Goal: Transaction & Acquisition: Purchase product/service

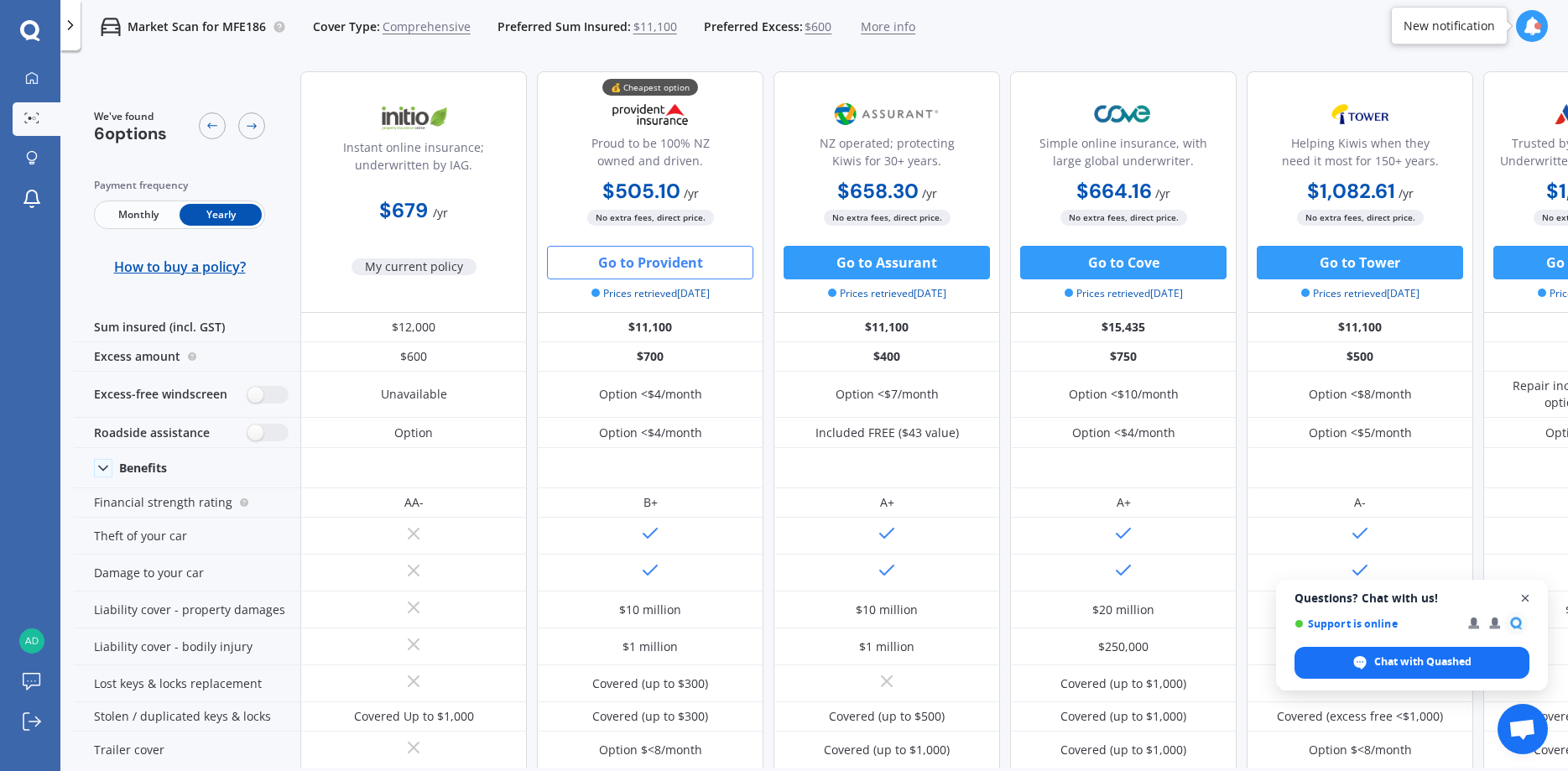
click at [1528, 599] on span "Close chat" at bounding box center [1526, 599] width 21 height 21
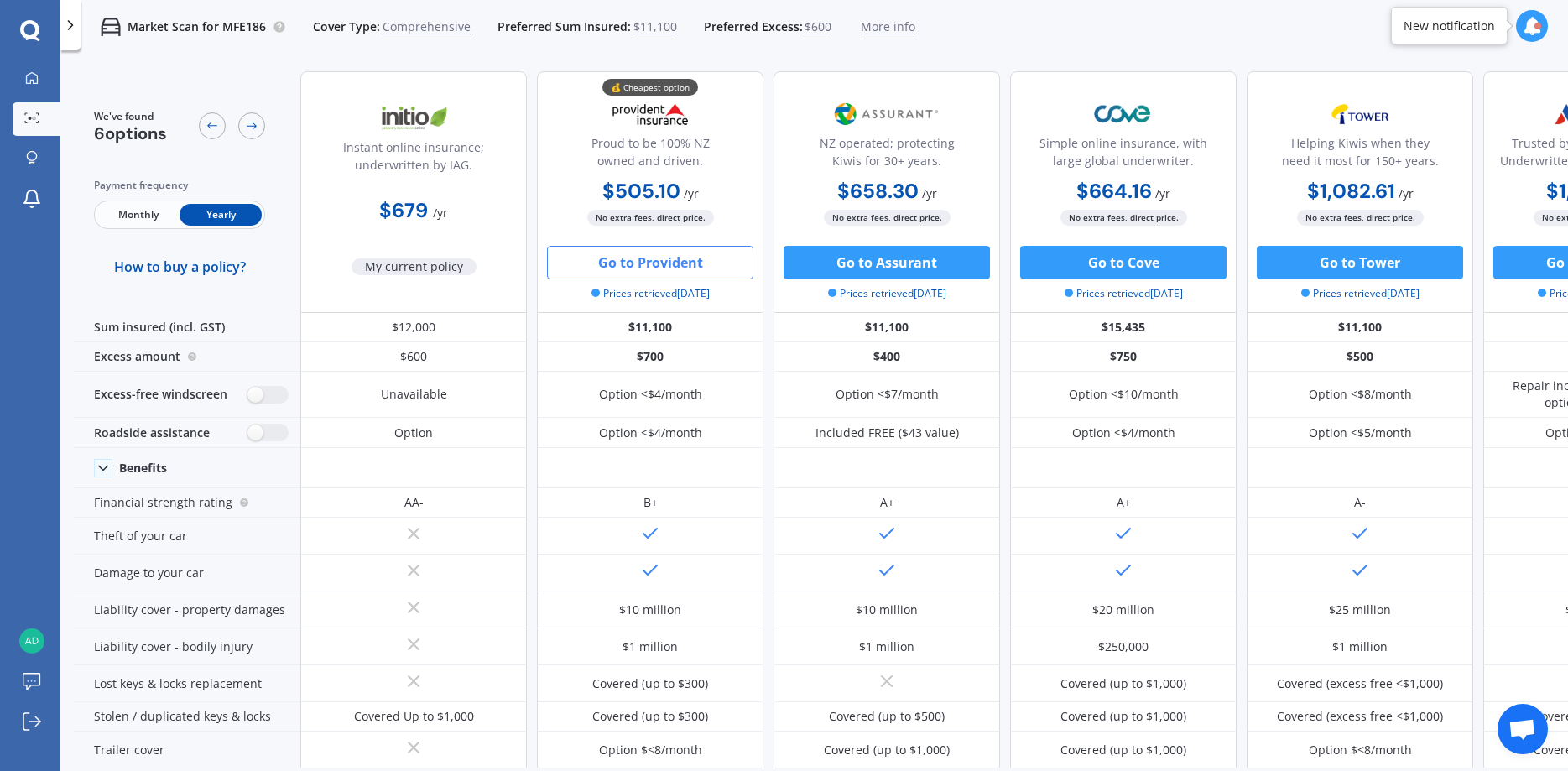
click at [650, 265] on button "Go to Provident" at bounding box center [650, 262] width 206 height 33
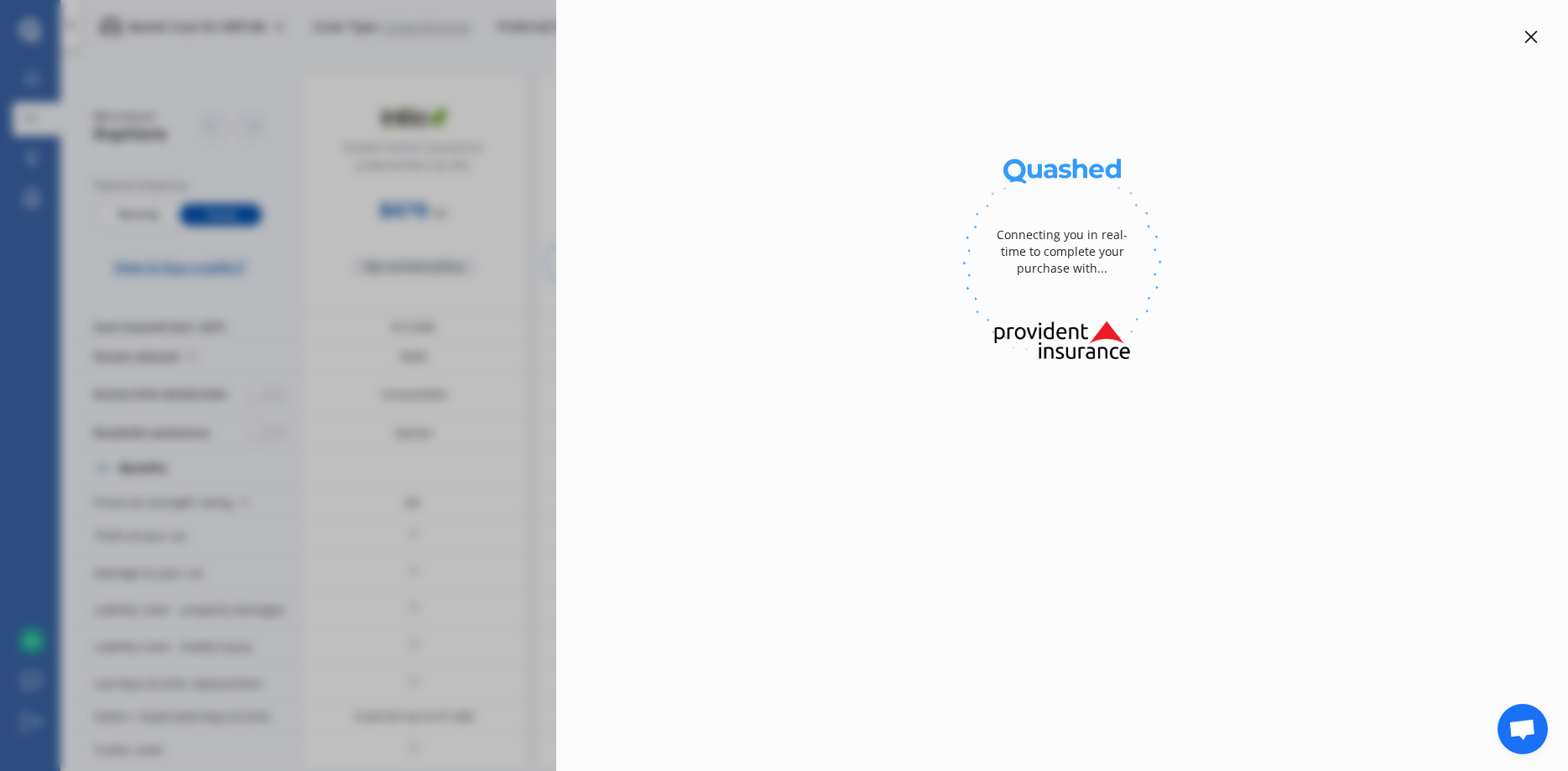
select select "200"
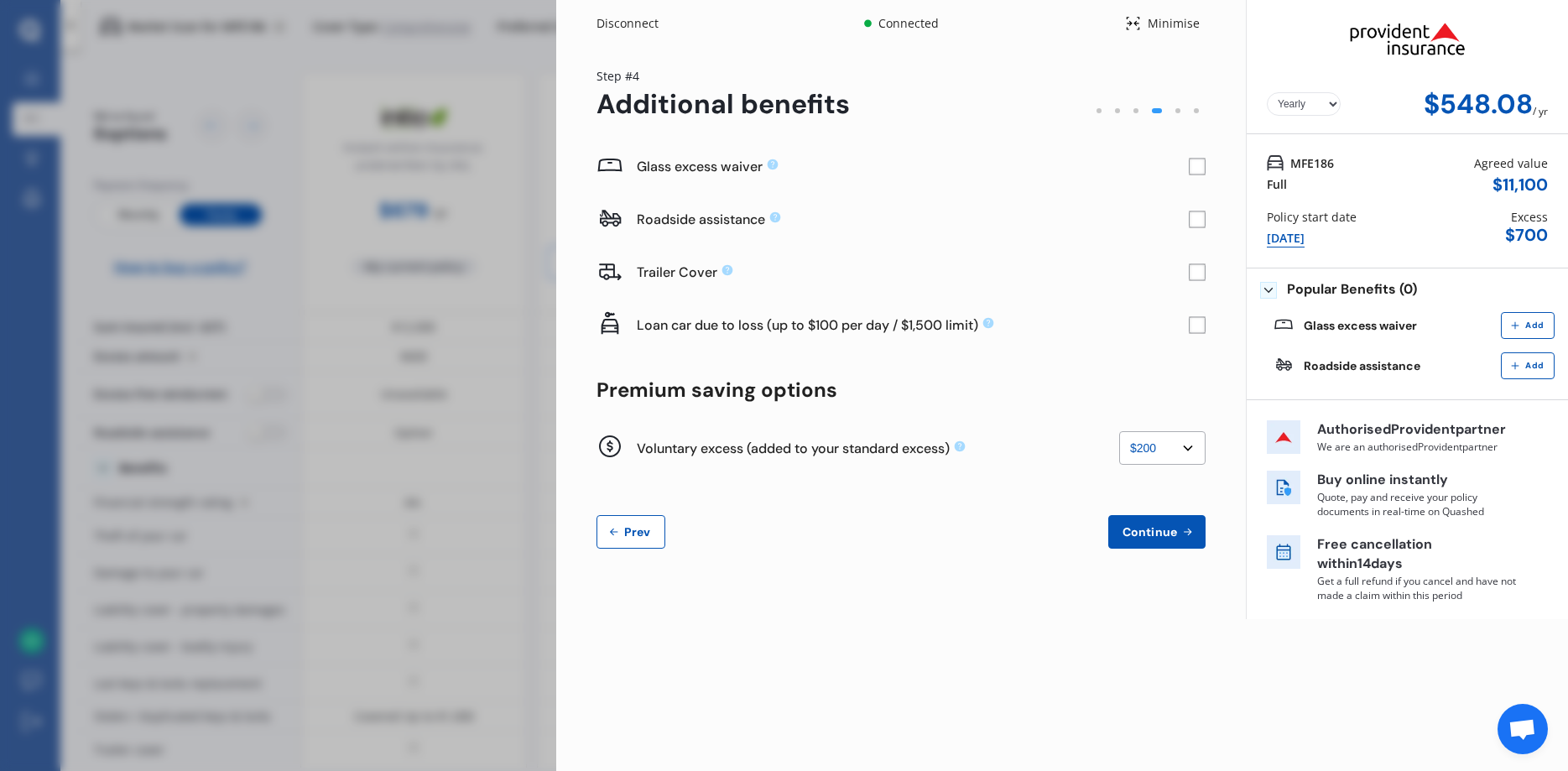
click at [1190, 166] on rect at bounding box center [1198, 167] width 16 height 16
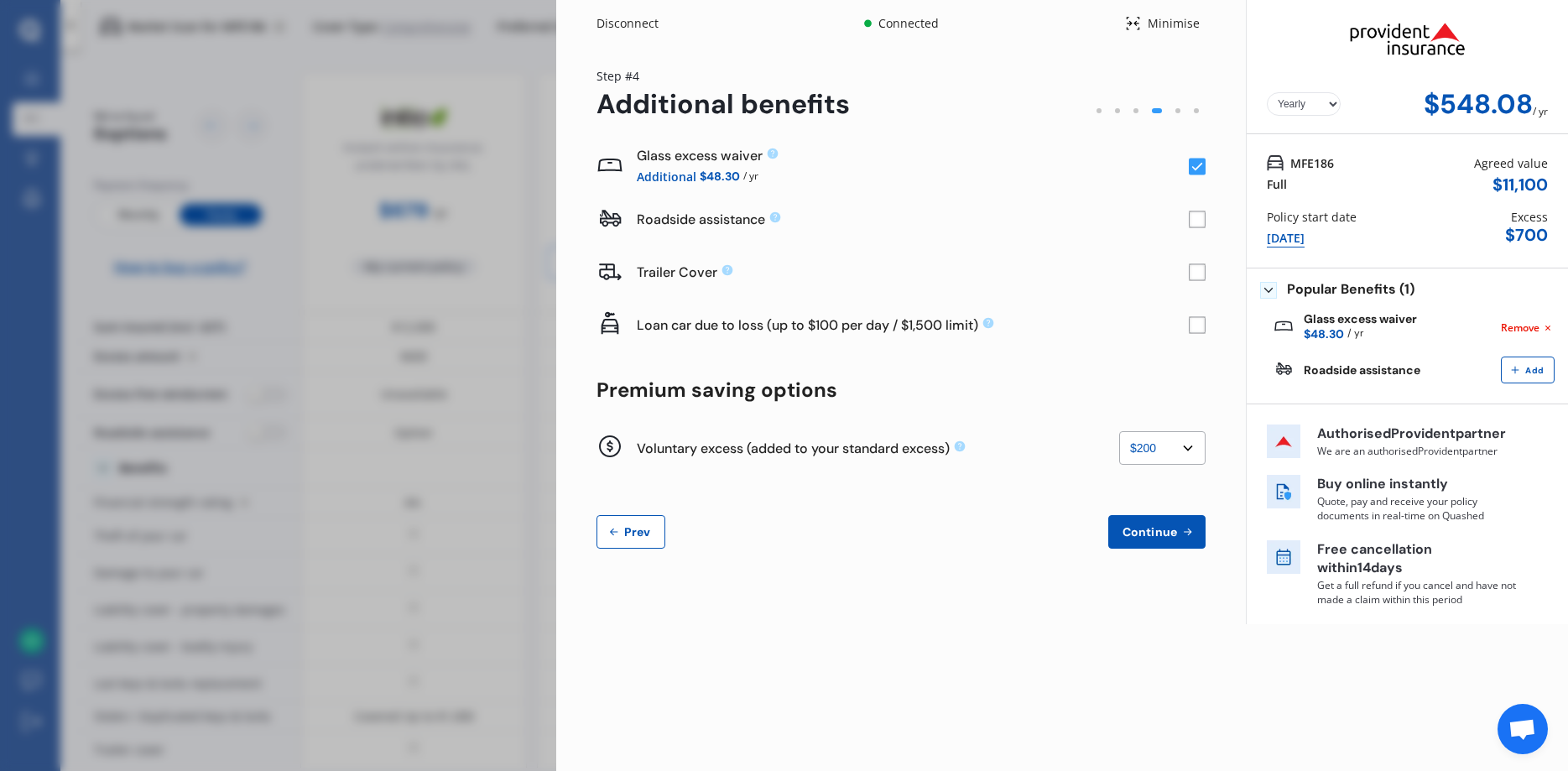
click at [1194, 221] on rect at bounding box center [1197, 219] width 17 height 17
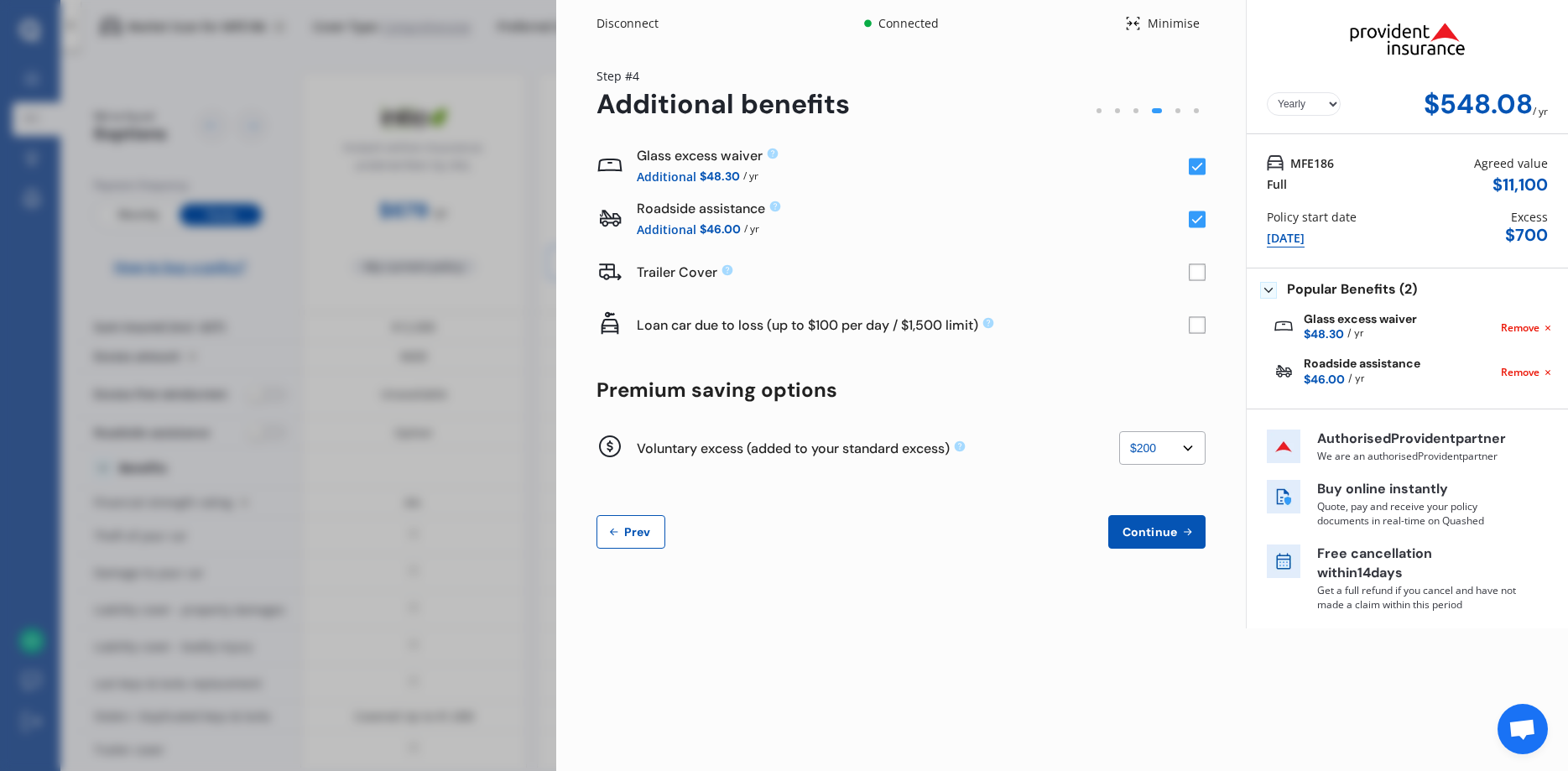
click at [1198, 228] on div "Roadside assistance Additional $46.00 / yr" at bounding box center [901, 219] width 609 height 53
click at [1193, 222] on rect at bounding box center [1197, 219] width 17 height 17
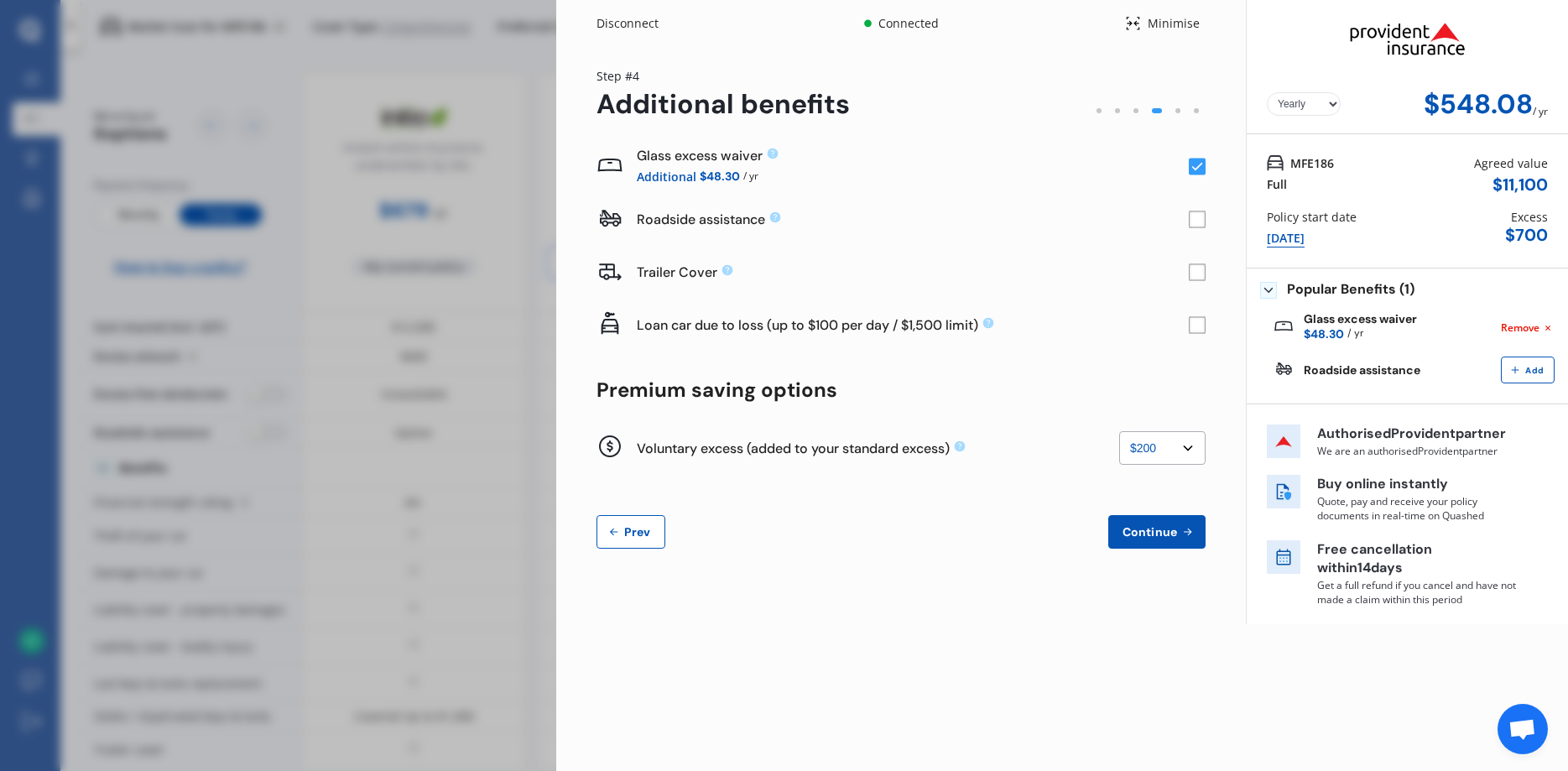
click at [1199, 272] on rect at bounding box center [1197, 272] width 17 height 17
click at [1199, 272] on icon at bounding box center [1198, 273] width 11 height 9
click at [1199, 272] on rect at bounding box center [1197, 272] width 17 height 17
click at [1199, 274] on rect at bounding box center [1197, 272] width 17 height 17
click at [1158, 532] on span "Continue" at bounding box center [1150, 532] width 61 height 13
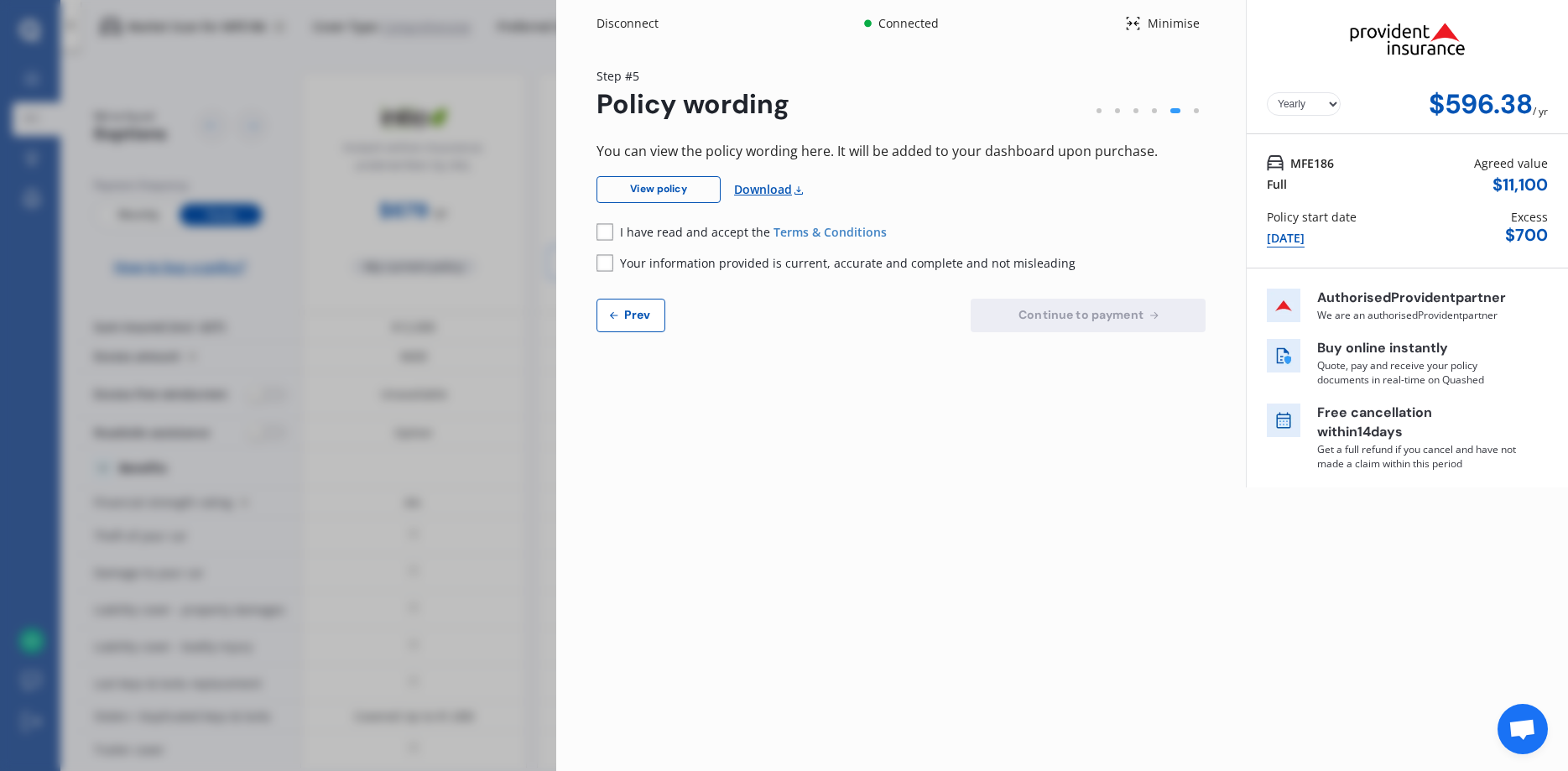
click at [634, 330] on button "Prev" at bounding box center [631, 316] width 68 height 33
select select "200"
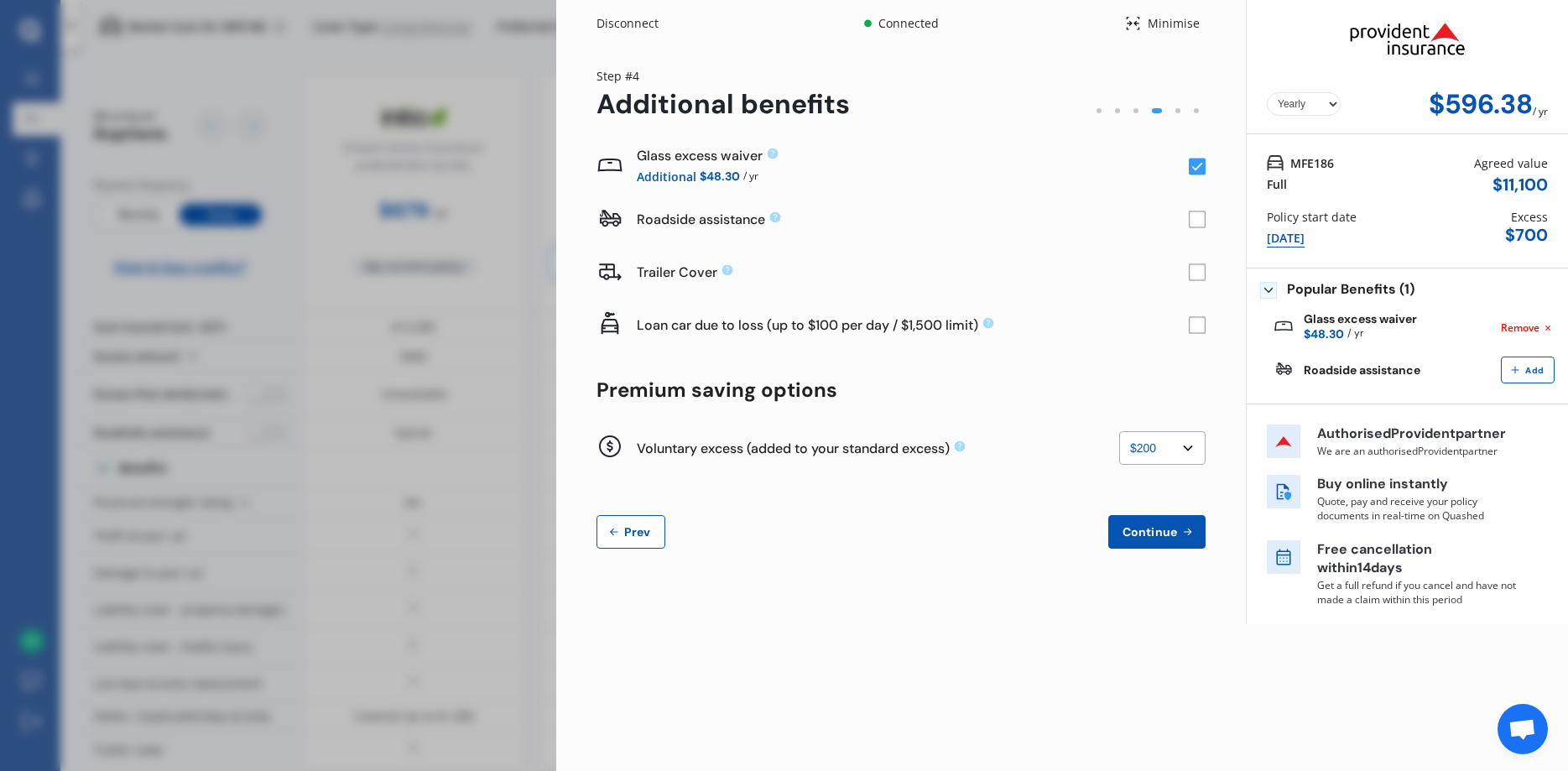
click at [456, 166] on div "Disconnect Connected Minimise Yearly Monthly $596.38 / yr Step # 4 Additional b…" at bounding box center [784, 385] width 1568 height 771
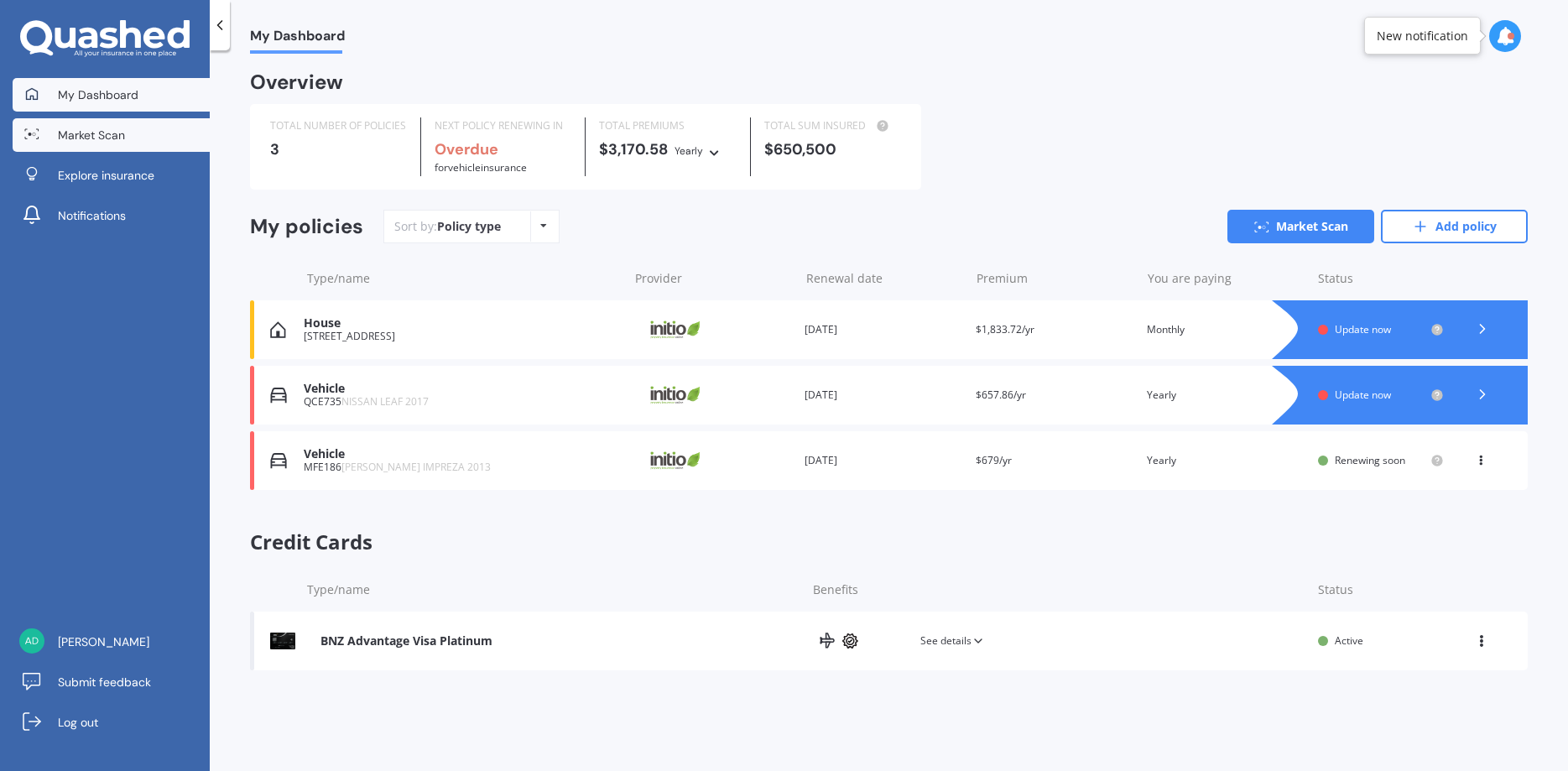
click at [86, 134] on span "Market Scan" at bounding box center [91, 134] width 68 height 17
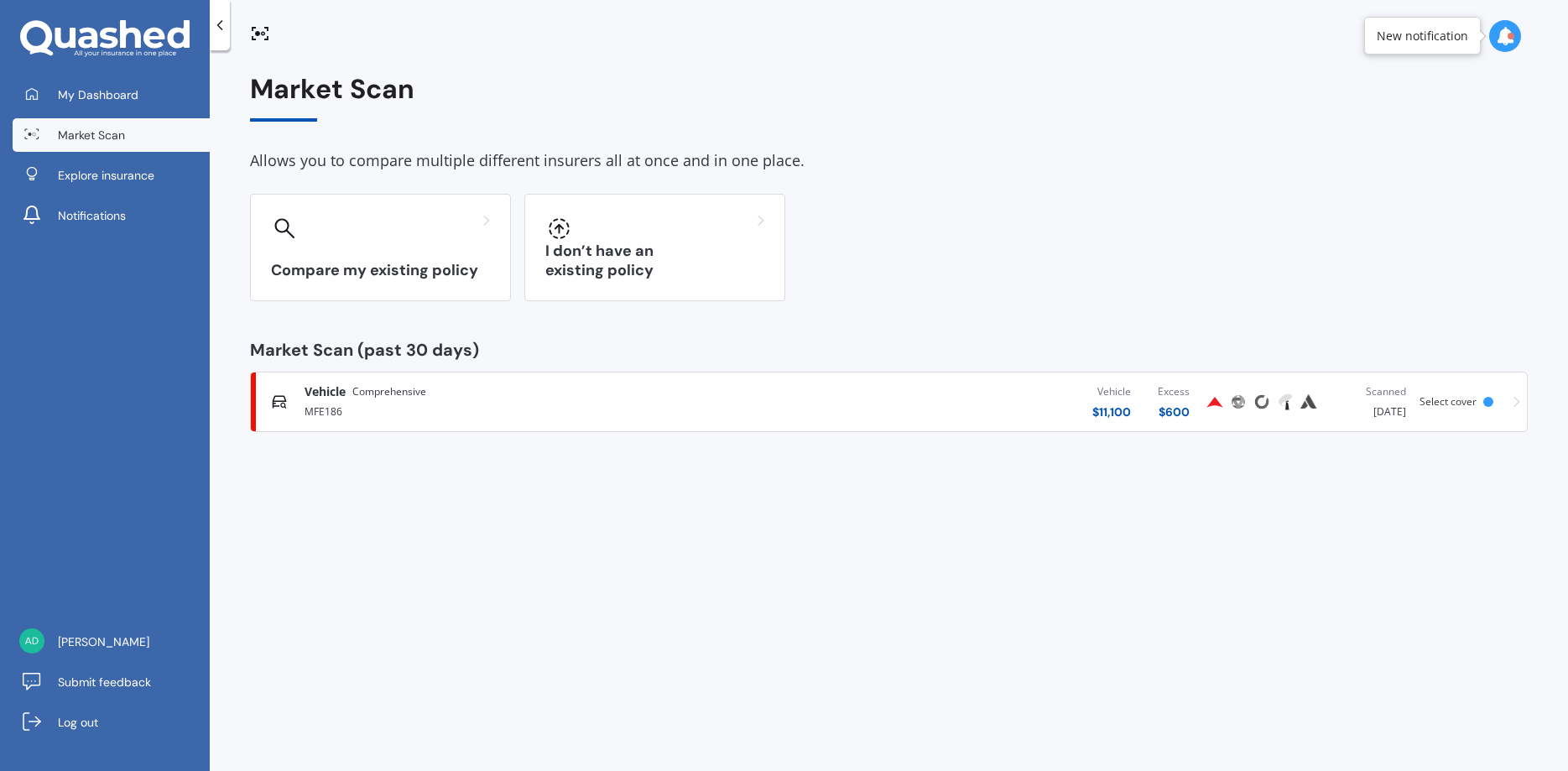
click at [495, 399] on div "Vehicle Comprehensive" at bounding box center [521, 391] width 433 height 17
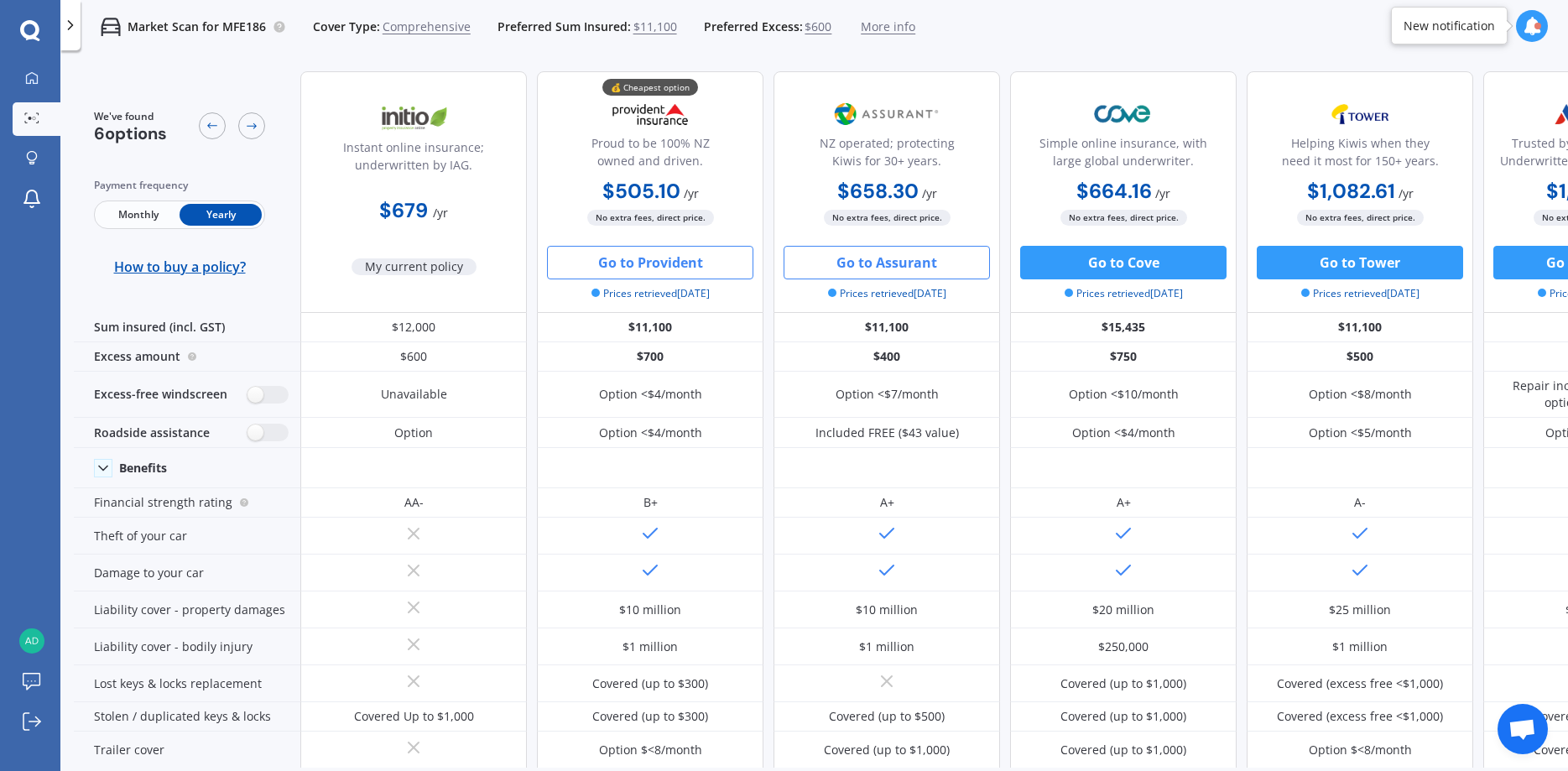
click at [879, 262] on button "Go to Assurant" at bounding box center [887, 262] width 206 height 33
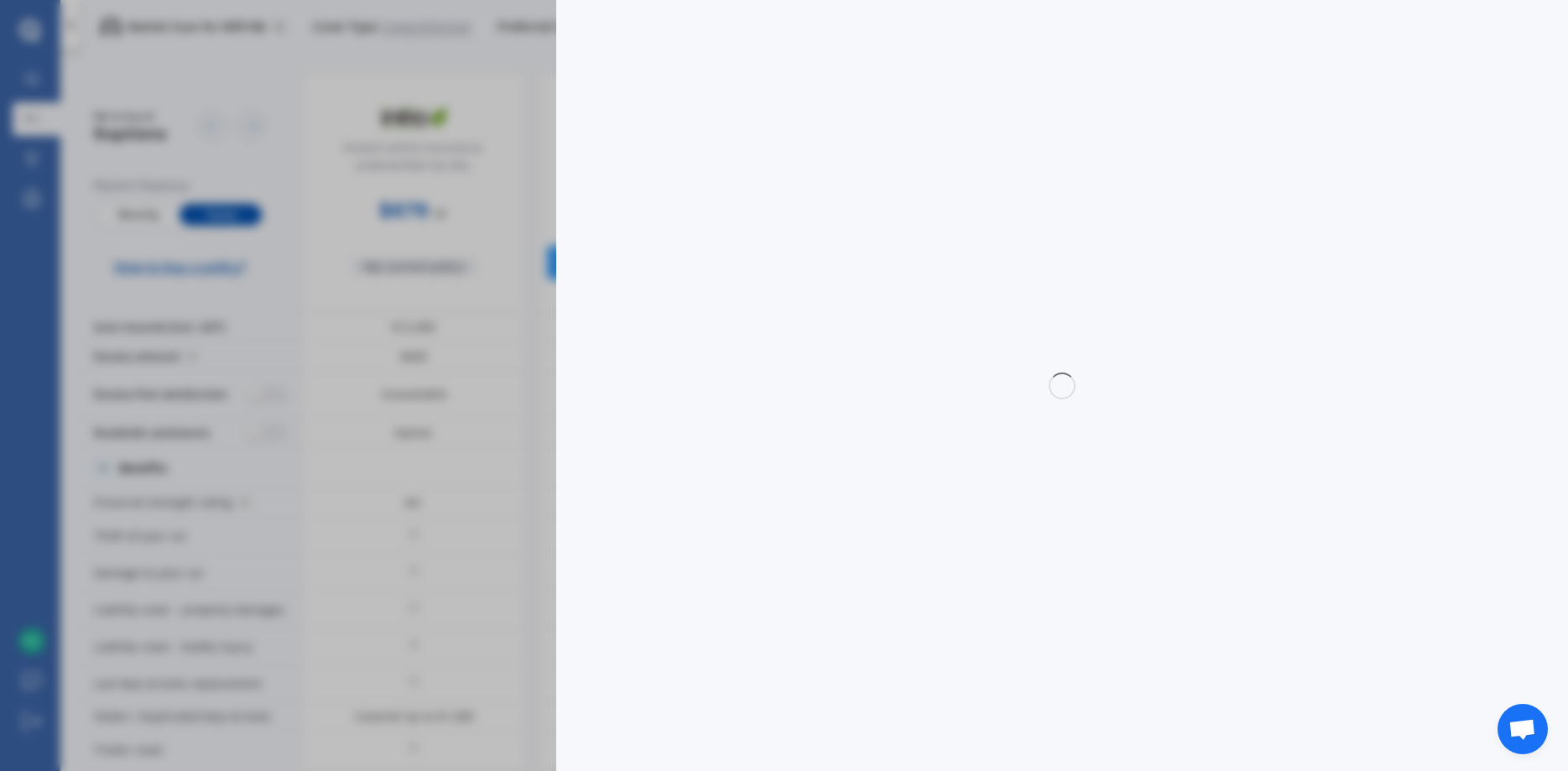
select select "full"
select select "0"
select select "Otago"
select select "SUBARU"
select select "IMPREZA"
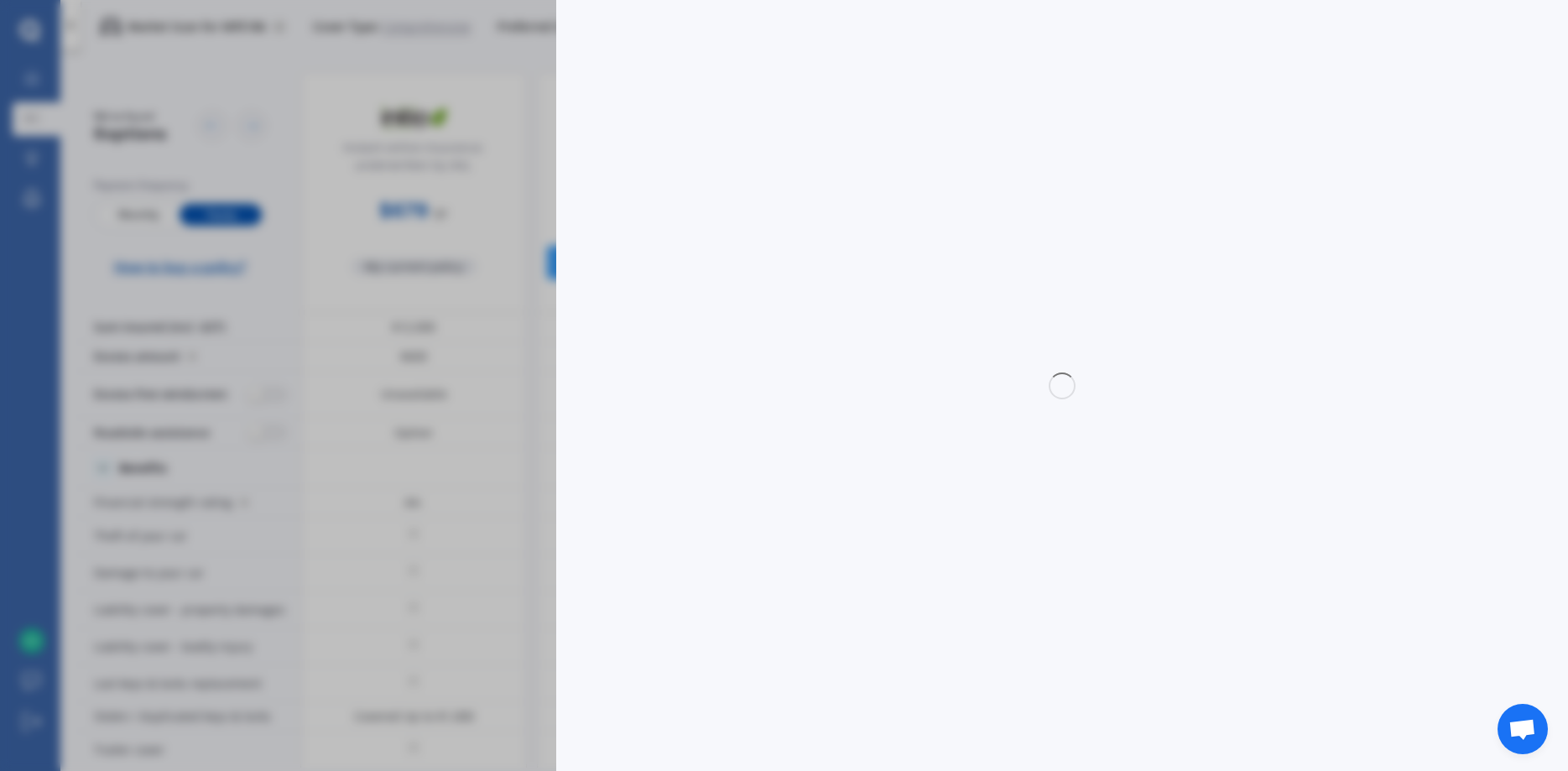
select select "2.0XV PETROL/HYBRID"
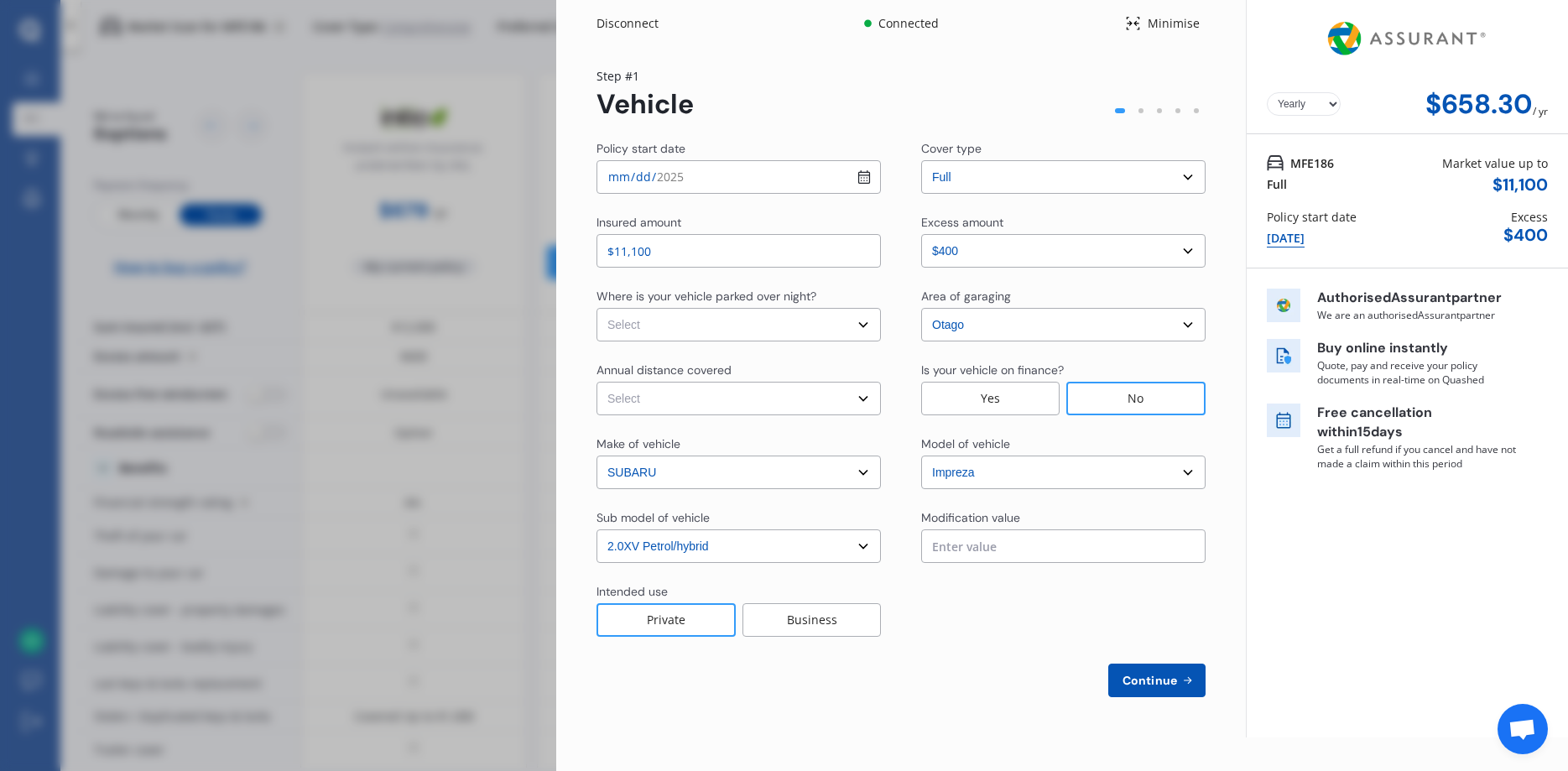
click at [921, 234] on select "Select excess amount $400 $900 $1,400" at bounding box center [1063, 251] width 284 height 33
select select "500.00"
click option "$900" at bounding box center [0, 0] width 0 height 0
click at [1140, 685] on span "Continue" at bounding box center [1150, 680] width 61 height 13
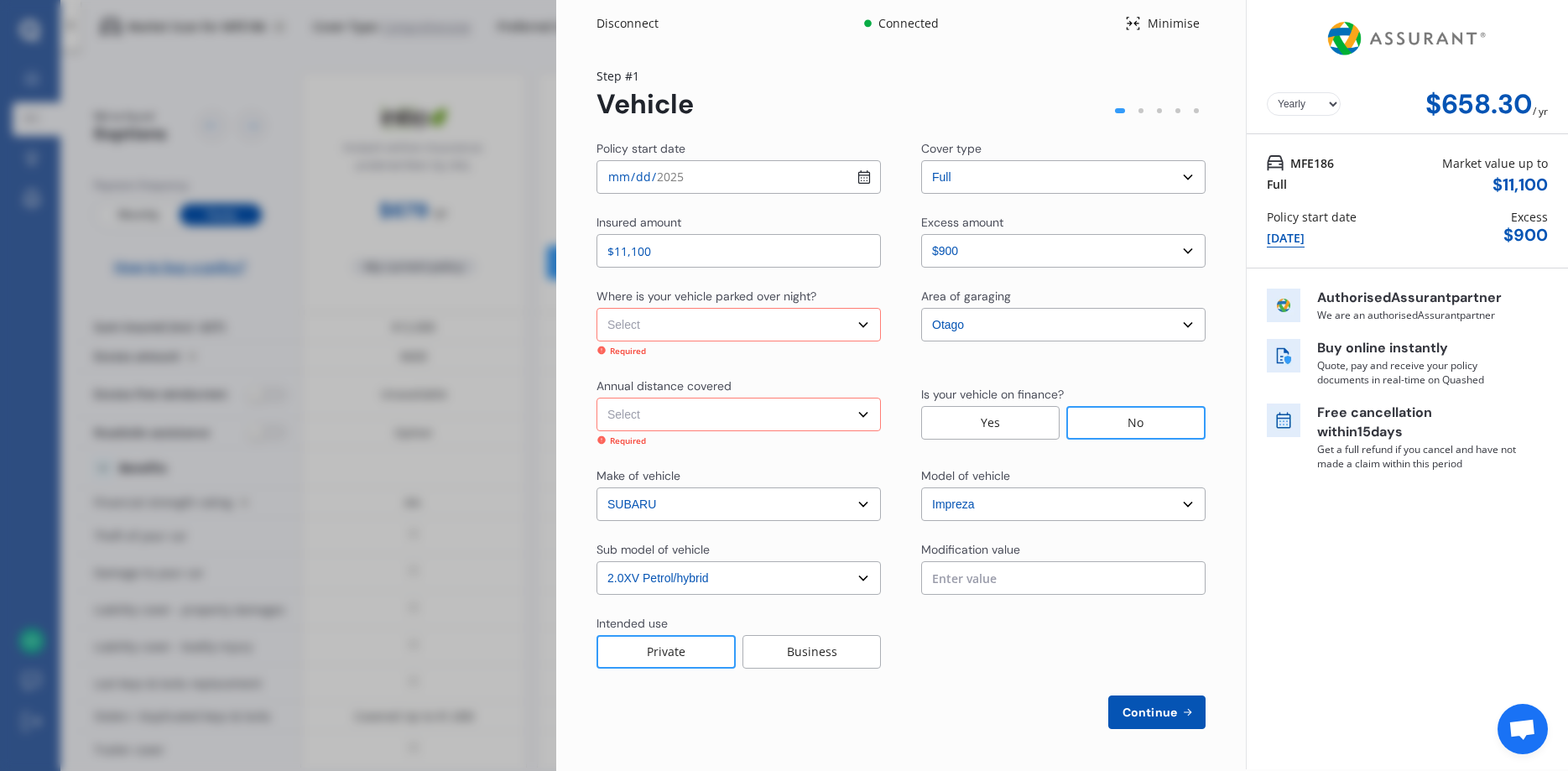
click at [921, 488] on select "Select model BRZ Crosstrek Dex Exiga Forester Impreza Justy Legacy Leone levorg…" at bounding box center [1063, 504] width 284 height 33
select select "XV"
click option "XV" at bounding box center [0, 0] width 0 height 0
select select "2.0I"
click at [596, 308] on select "Select In a garage On own property On street or road" at bounding box center [738, 325] width 284 height 33
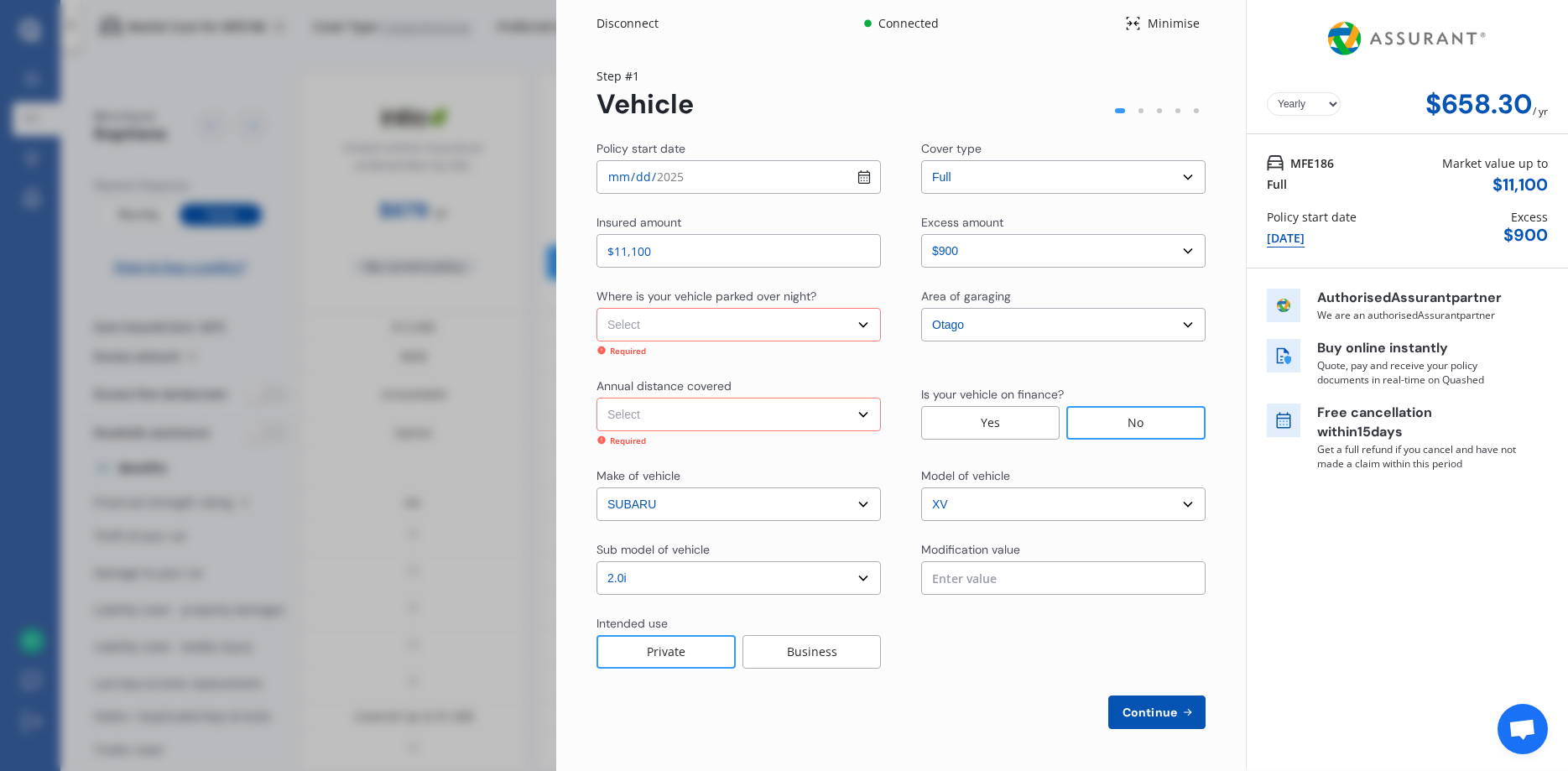
select select "On street or road"
click option "On street or road" at bounding box center [0, 0] width 0 height 0
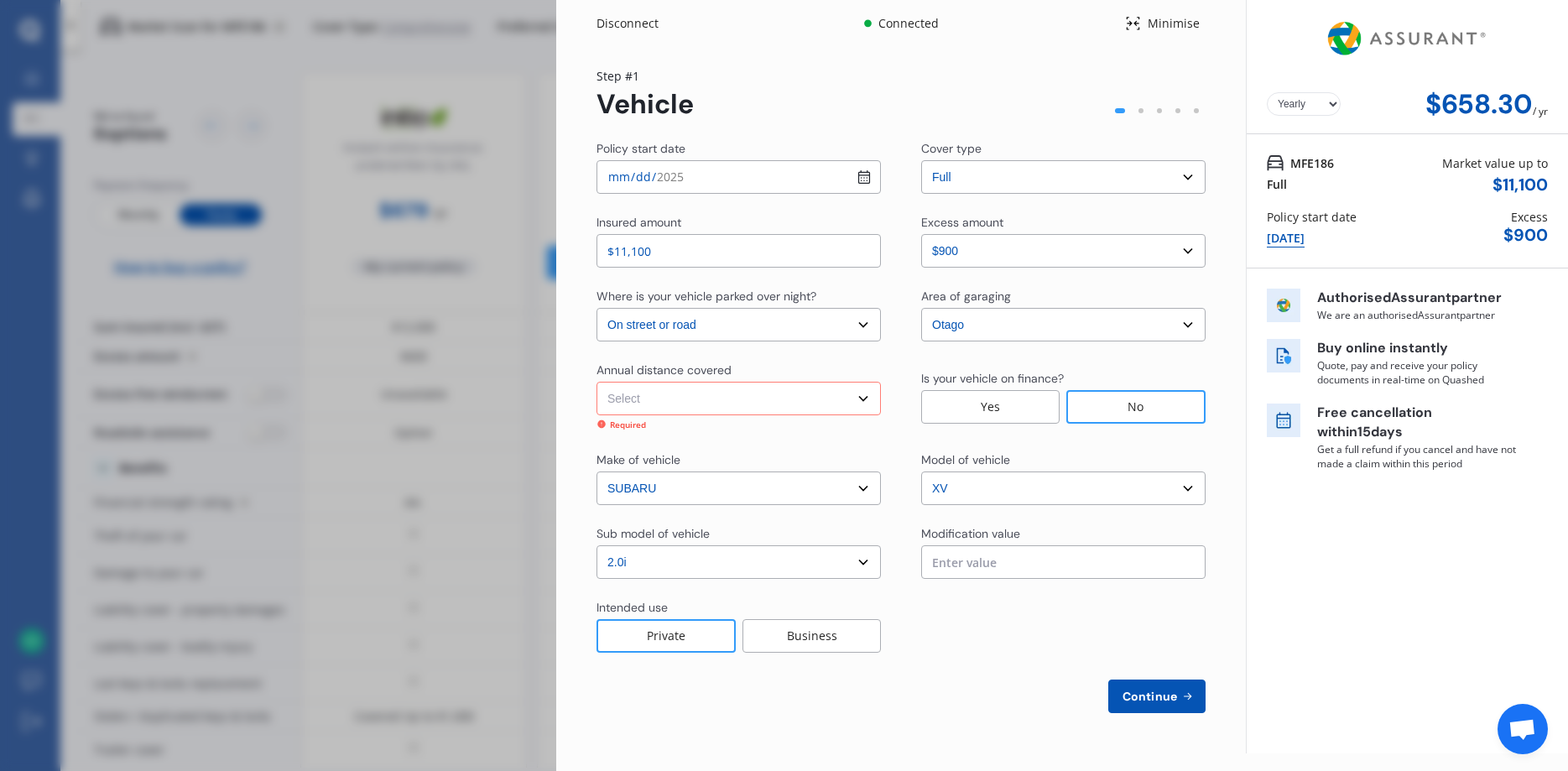
click at [596, 382] on select "Select Low (less than 15,000km per year) Average (15,000-30,000km per year) Hig…" at bounding box center [738, 398] width 284 height 33
select select "15000"
click option "Low (less than 15,000km per year)" at bounding box center [0, 0] width 0 height 0
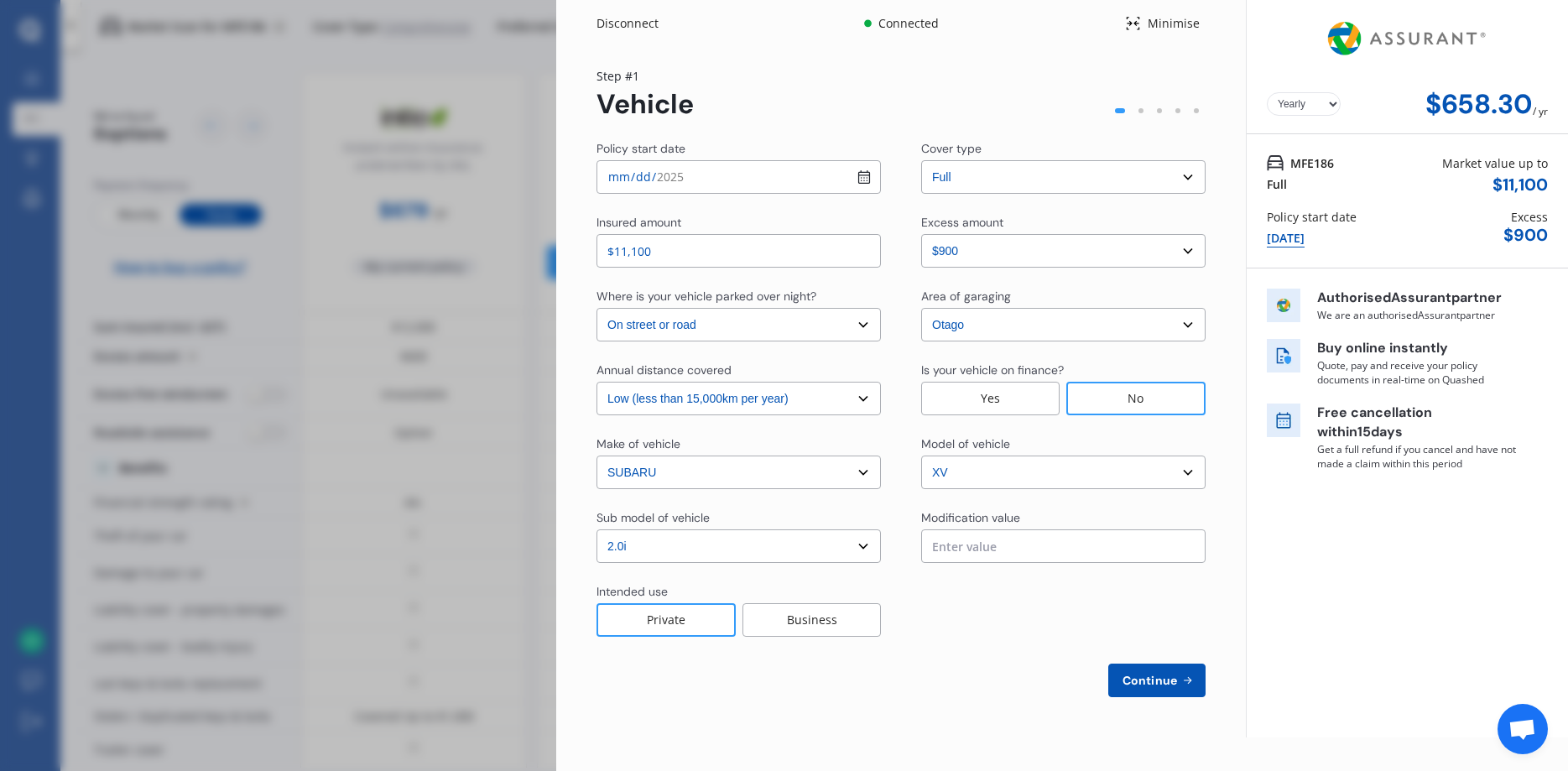
click at [1150, 686] on span "Continue" at bounding box center [1150, 680] width 61 height 13
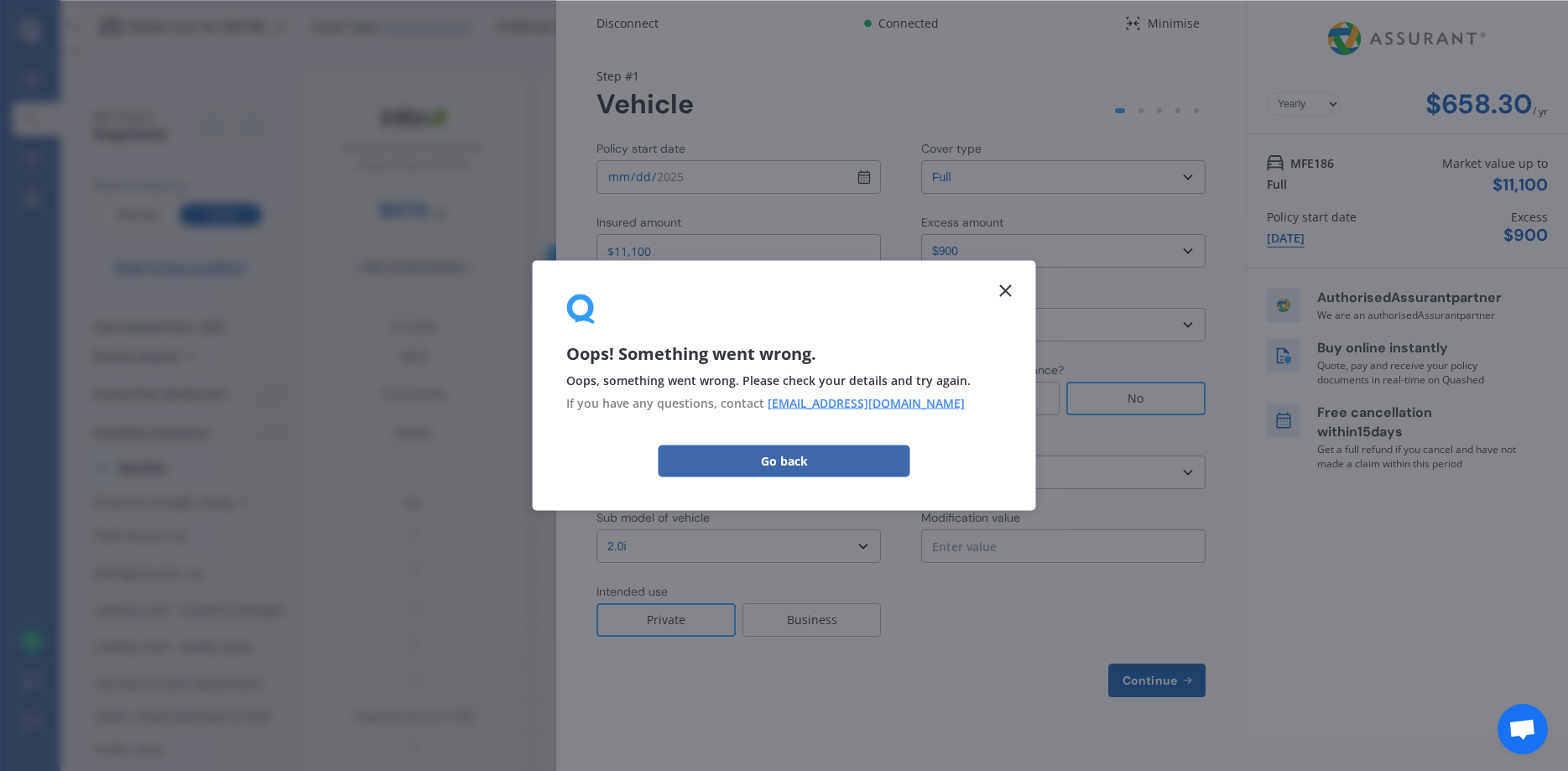
click at [596, 456] on select "Select make AC ALFA ROMEO ASTON [PERSON_NAME] AUDI AUSTIN BEDFORD Bentley BMW B…" at bounding box center [738, 473] width 284 height 33
click at [1009, 291] on div "Area of garaging" at bounding box center [966, 296] width 89 height 17
click at [596, 456] on select "Select make AC ALFA ROMEO ASTON [PERSON_NAME] AUDI AUSTIN BEDFORD Bentley BMW B…" at bounding box center [738, 473] width 284 height 33
click at [1011, 296] on div "Area of garaging" at bounding box center [1063, 297] width 284 height 20
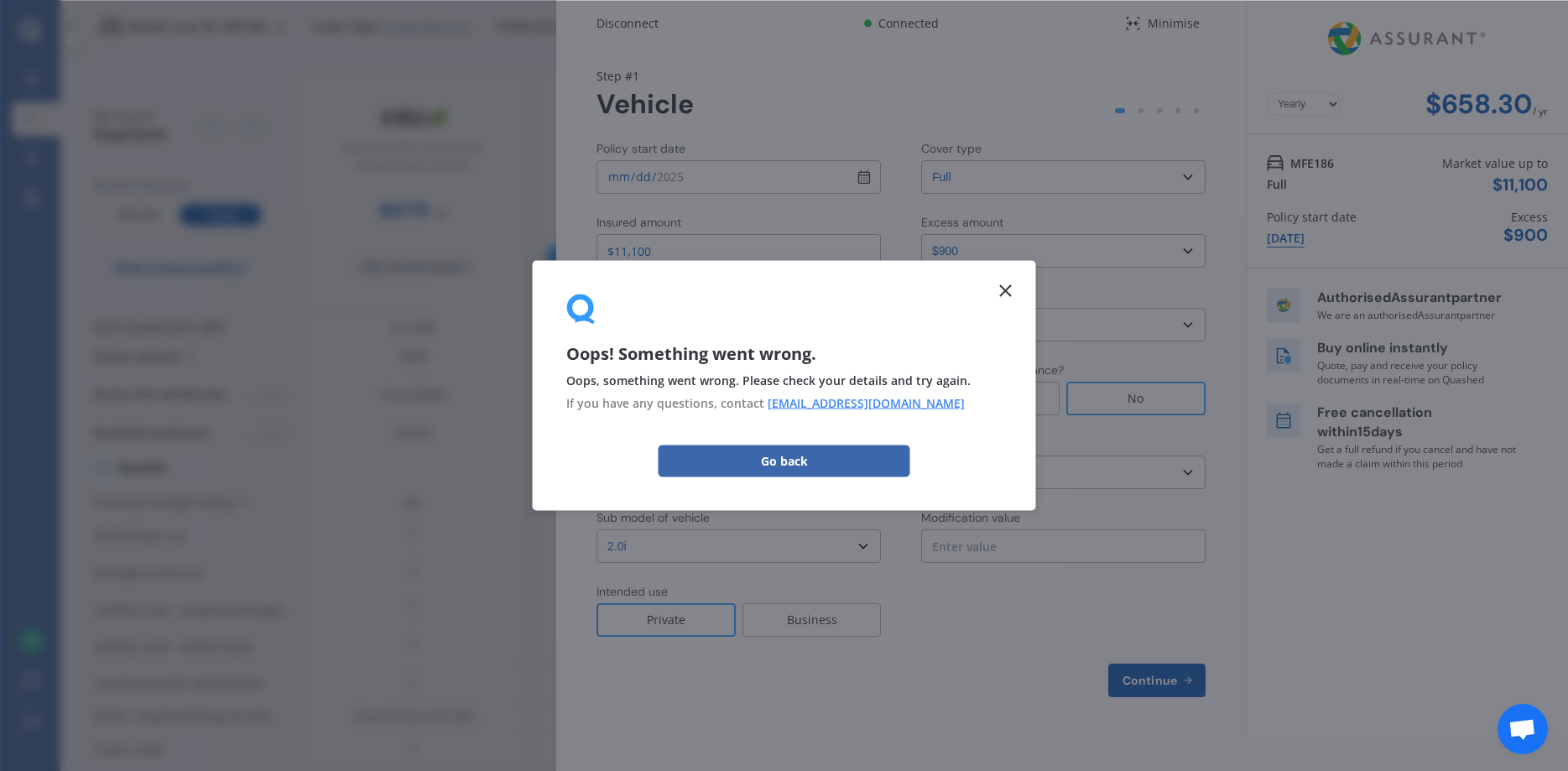
click at [1002, 291] on div "Area of garaging" at bounding box center [966, 296] width 89 height 17
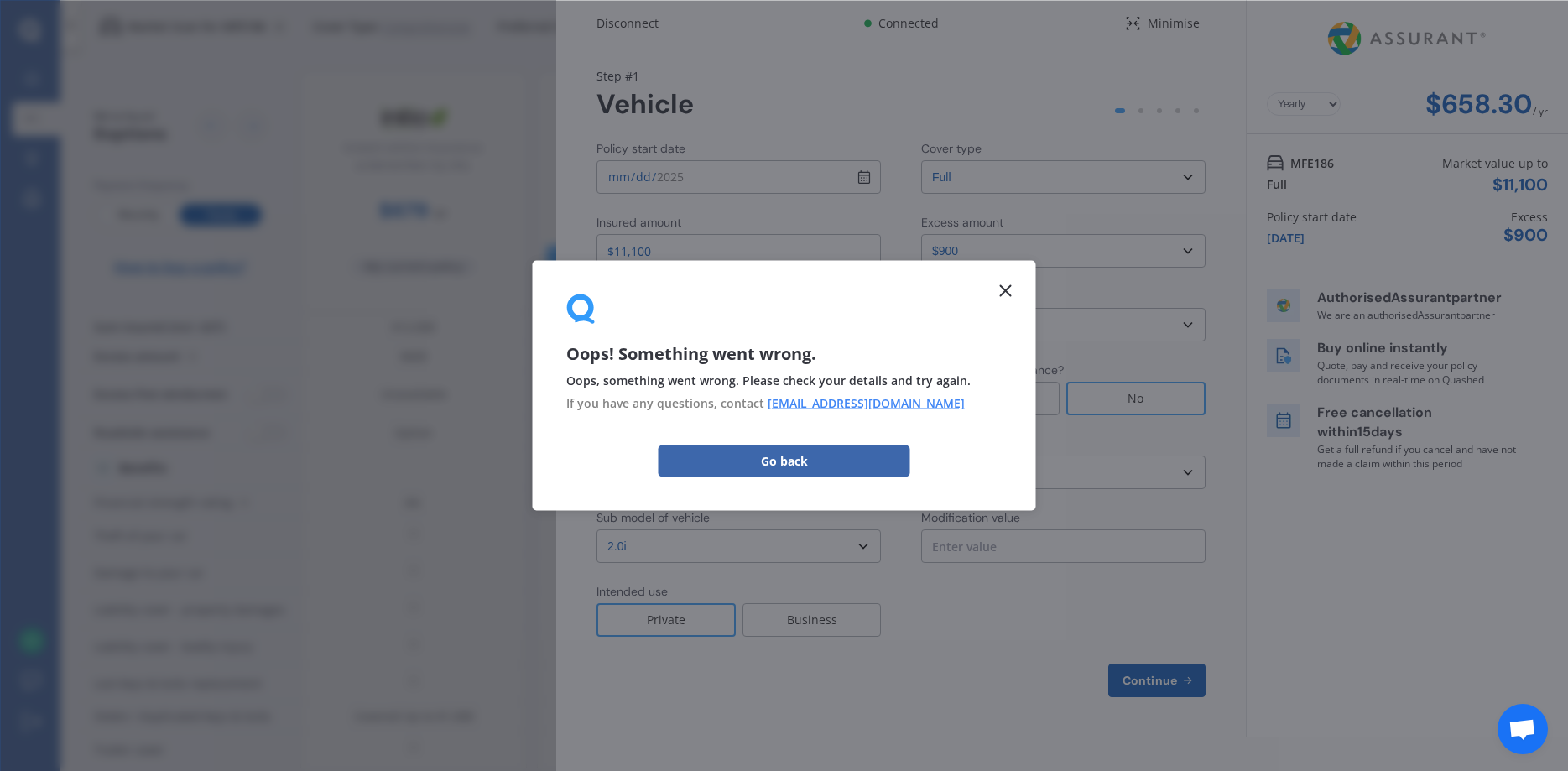
click at [1002, 295] on div "Area of garaging" at bounding box center [966, 296] width 89 height 17
click at [596, 456] on select "Select make AC ALFA ROMEO ASTON [PERSON_NAME] AUDI AUSTIN BEDFORD Bentley BMW B…" at bounding box center [738, 473] width 284 height 33
click at [1186, 48] on div "Yearly Monthly $658.30 / yr Step # 1 Vehicle Policy start date [DATE] Cover typ…" at bounding box center [901, 392] width 689 height 690
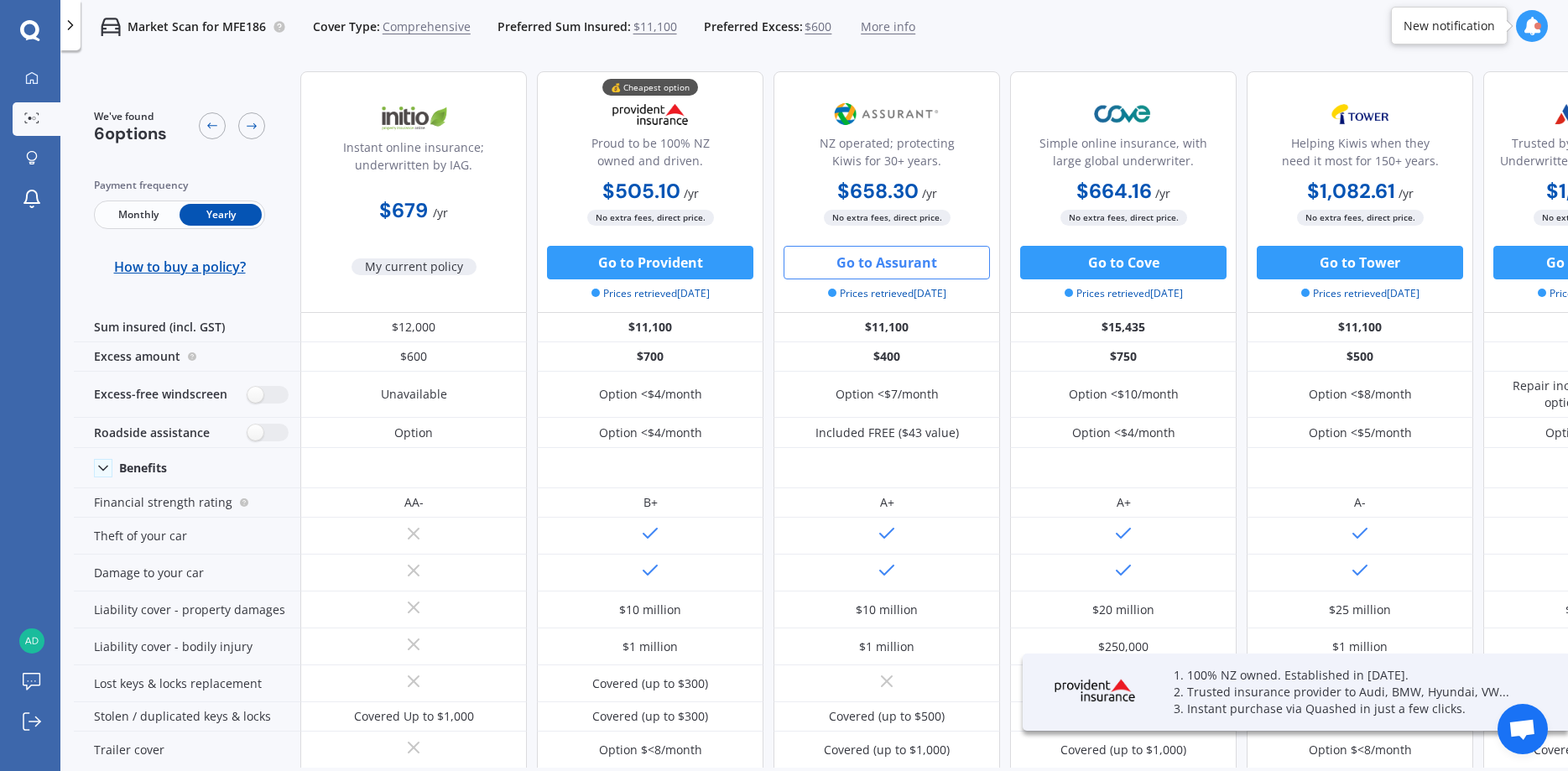
click at [870, 266] on button "Go to Assurant" at bounding box center [887, 262] width 206 height 33
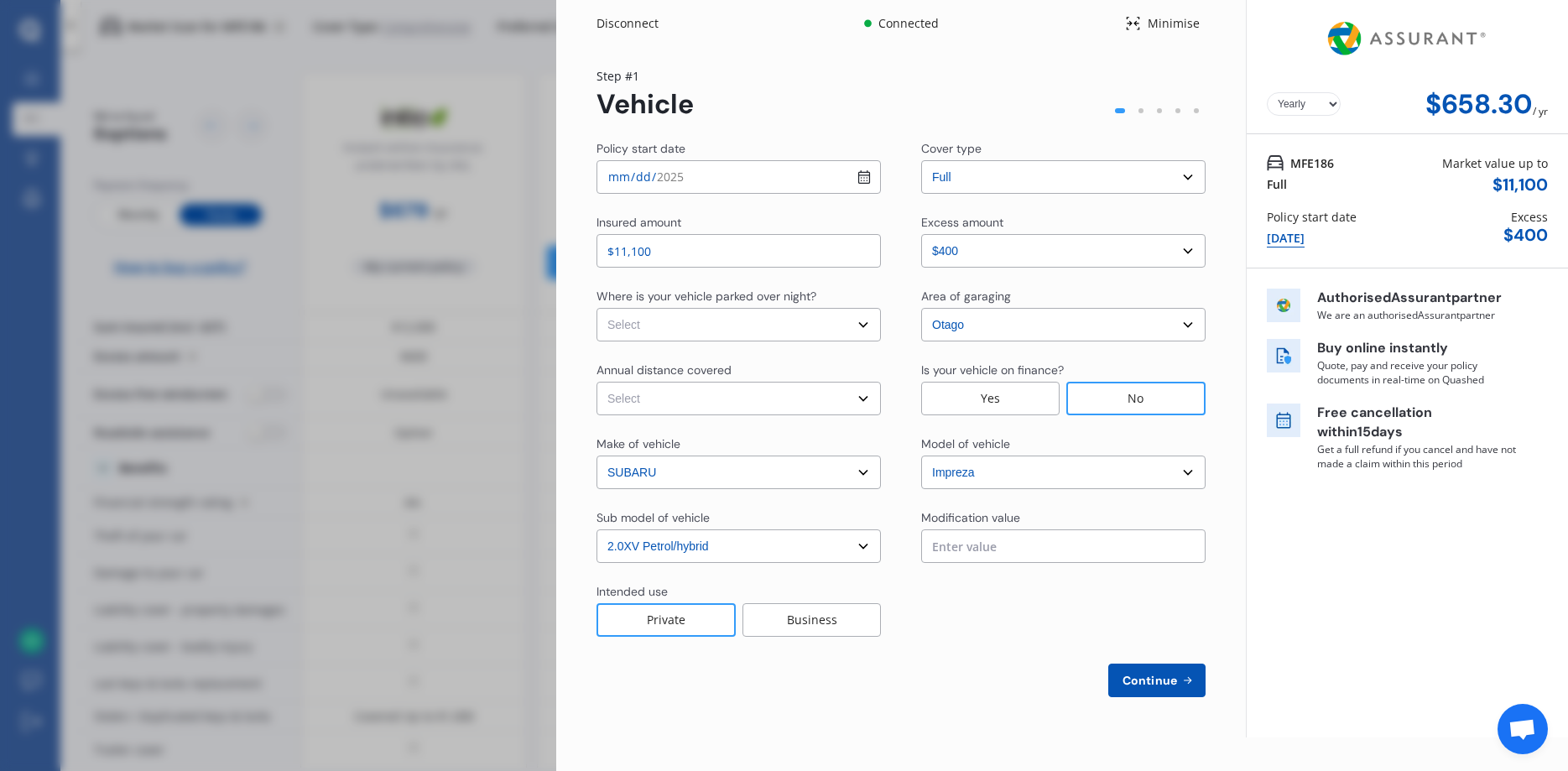
click at [596, 308] on select "Select In a garage On own property On street or road" at bounding box center [738, 325] width 284 height 33
select select "On street or road"
click option "On street or road" at bounding box center [0, 0] width 0 height 0
click at [755, 416] on div "Policy start date 2025-10-10 Cover type Select cover type 3rd Party Full Insure…" at bounding box center [901, 418] width 609 height 557
click at [596, 382] on select "Select Low (less than 15,000km per year) Average (15,000-30,000km per year) Hig…" at bounding box center [738, 398] width 284 height 33
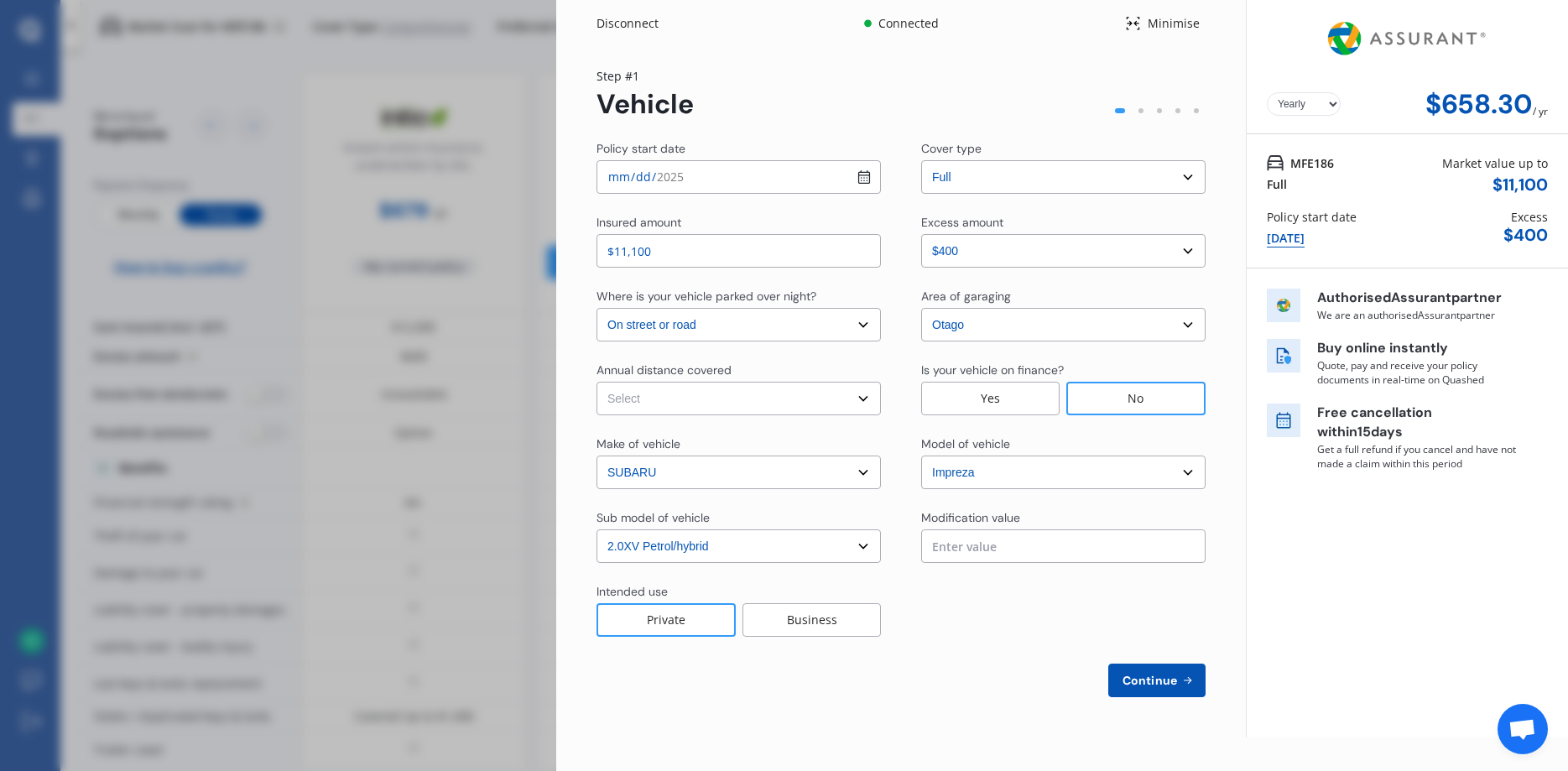
select select "15000"
click option "Low (less than 15,000km per year)" at bounding box center [0, 0] width 0 height 0
click at [921, 456] on select "Select model BRZ Crosstrek Dex Exiga Forester Impreza Justy Legacy Leone levorg…" at bounding box center [1063, 473] width 284 height 33
select select "XV"
click option "XV" at bounding box center [0, 0] width 0 height 0
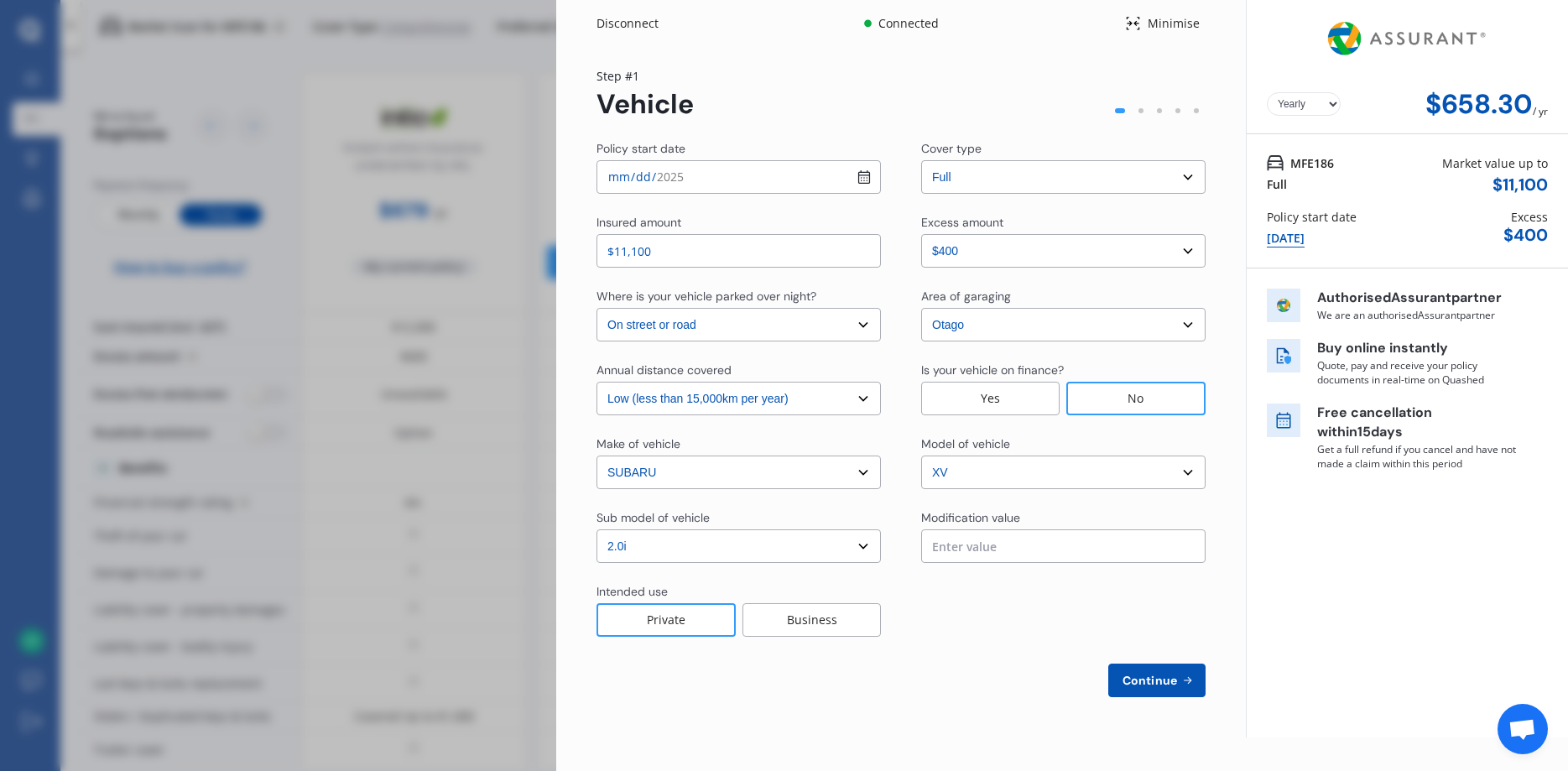
click at [596, 530] on select "Select sub-model 2.0i 2.0i Hybrid 4WD 2.0i-L 2.0i-S 2.0L 4WD 2.0L AWD Hatchback…" at bounding box center [738, 546] width 284 height 33
select select "2.0I HYBRID 4WD"
click option "2.0i Hybrid 4WD" at bounding box center [0, 0] width 0 height 0
click at [921, 234] on select "Select excess amount $400 $900 $1,400" at bounding box center [1063, 251] width 284 height 33
select select "500.00"
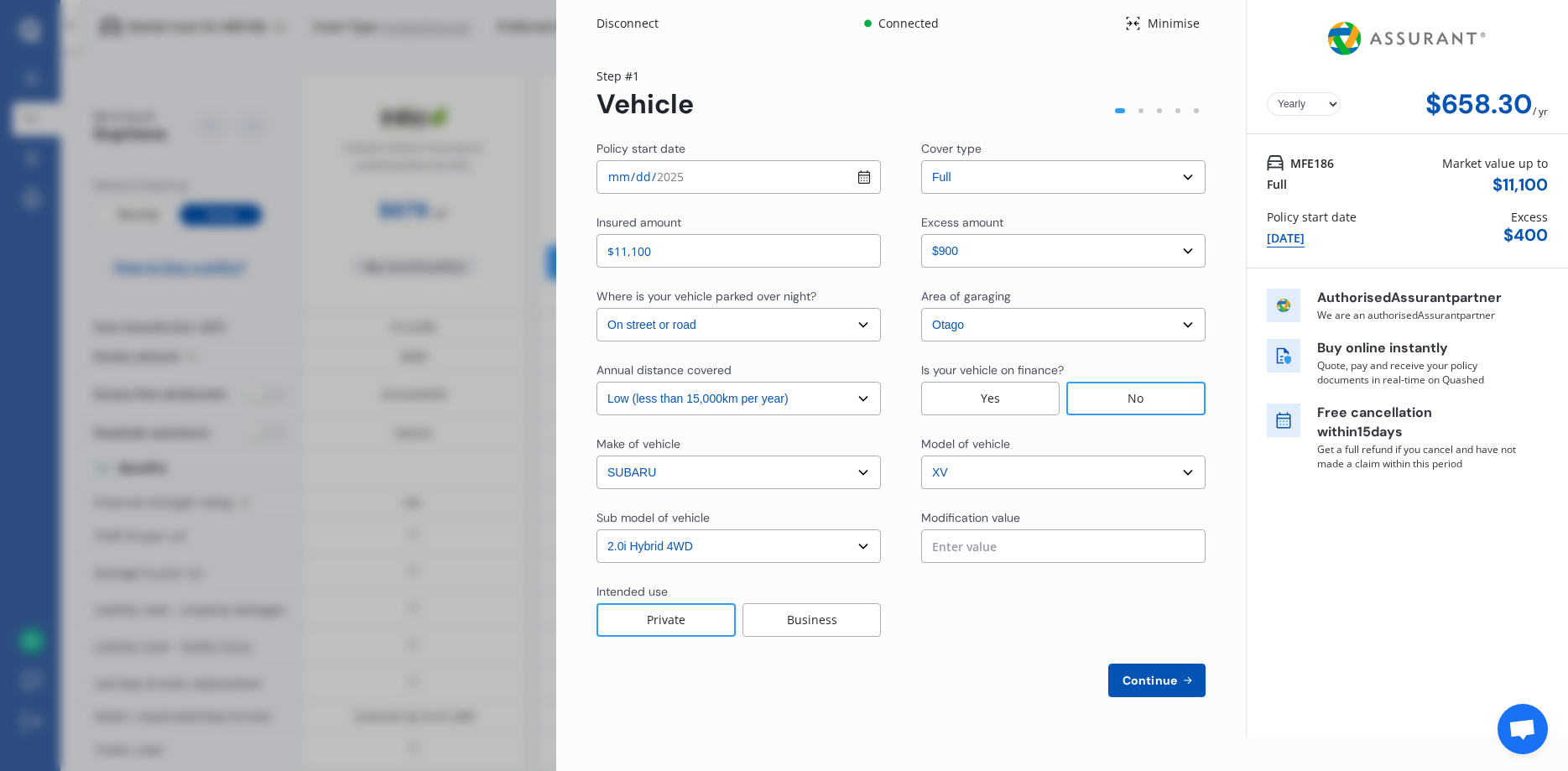
click option "$900" at bounding box center [0, 0] width 0 height 0
click at [1152, 688] on span "Continue" at bounding box center [1150, 680] width 61 height 13
select select "Miss"
select select "24"
select select "10"
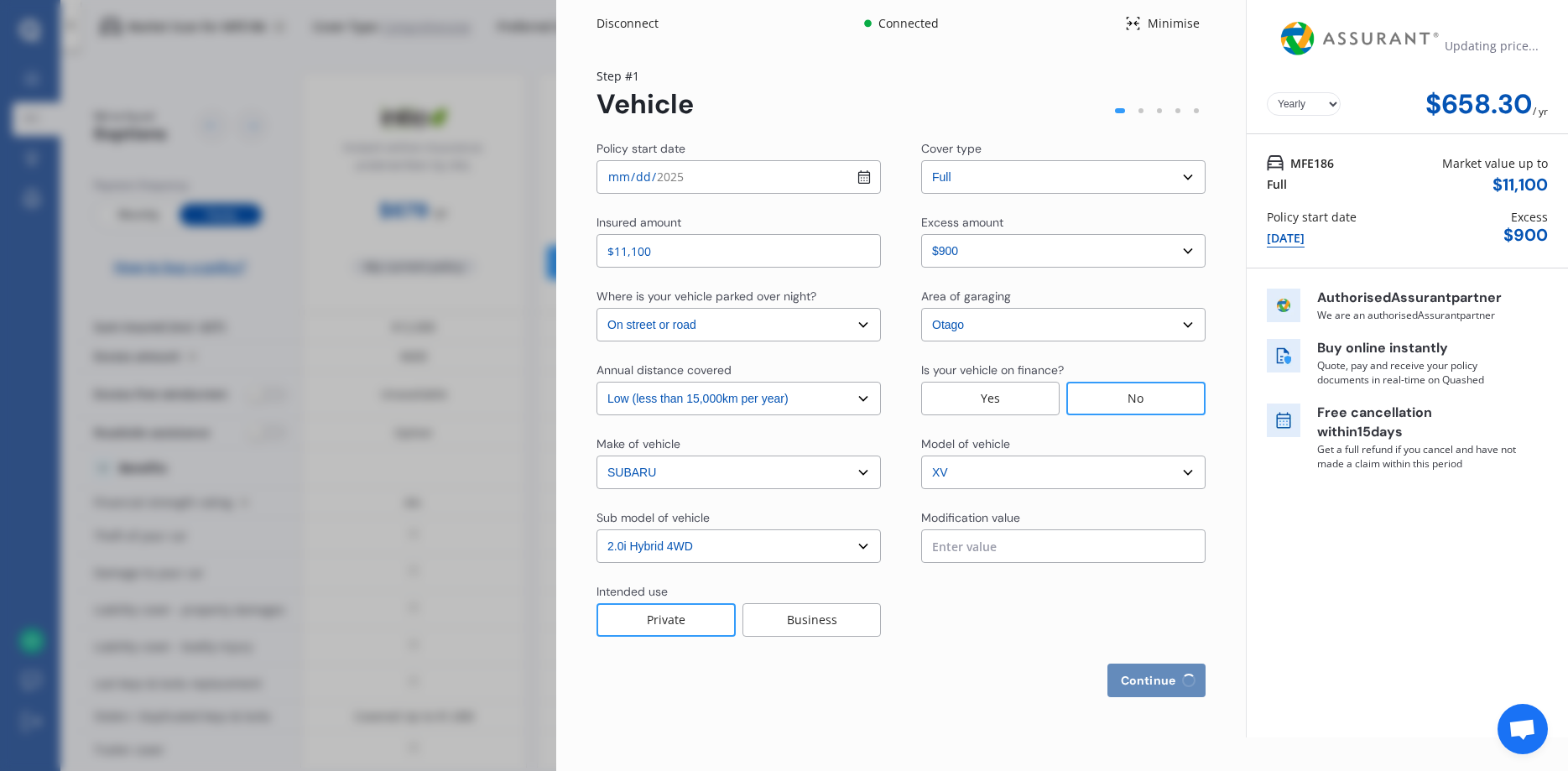
select select "1972"
select select "full"
select select "more than 4 years"
select select "New Zealand"
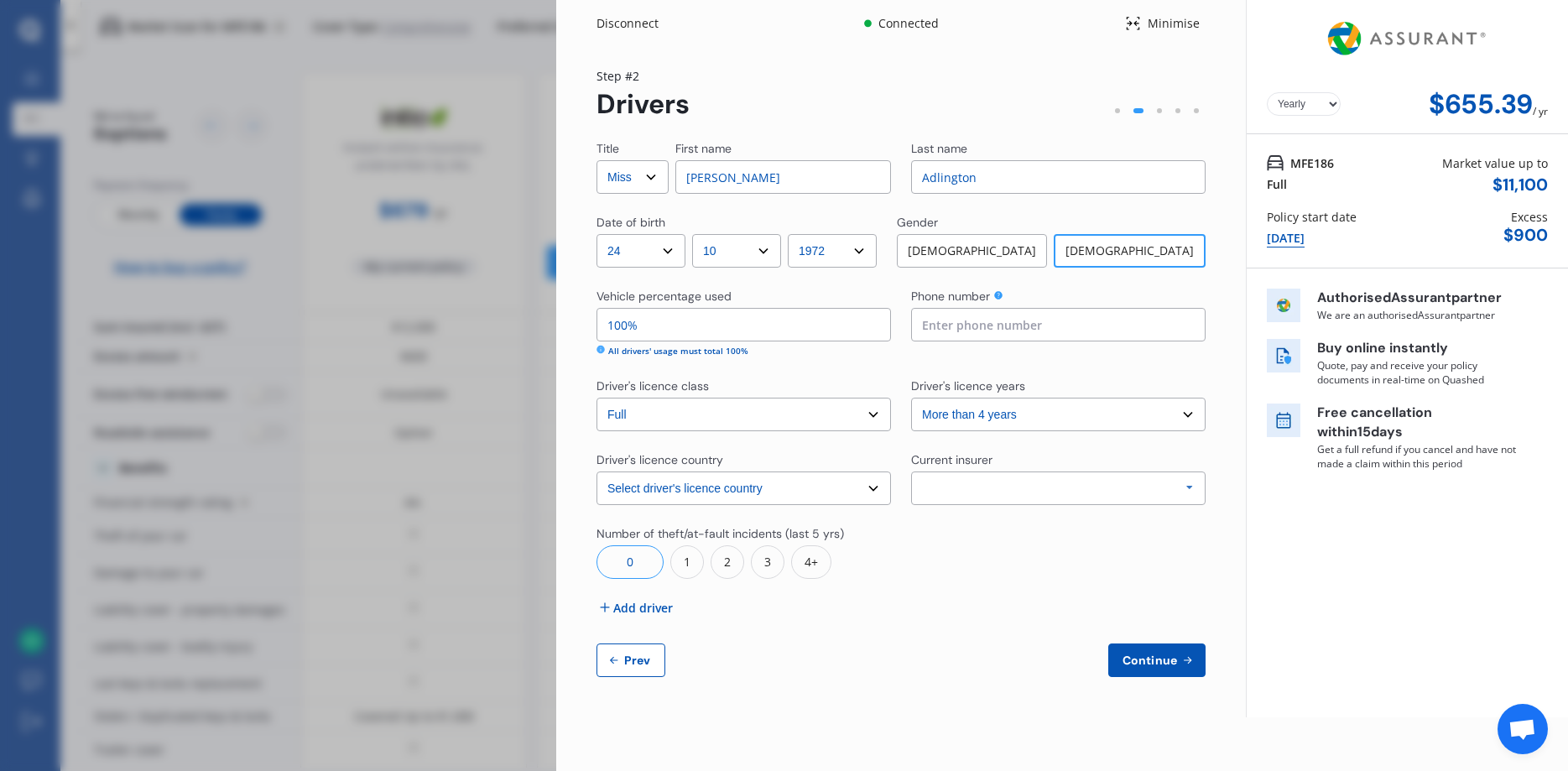
click at [625, 668] on button "Prev" at bounding box center [631, 660] width 68 height 33
select select "full"
select select "500.00"
select select "On street or road"
select select "Otago"
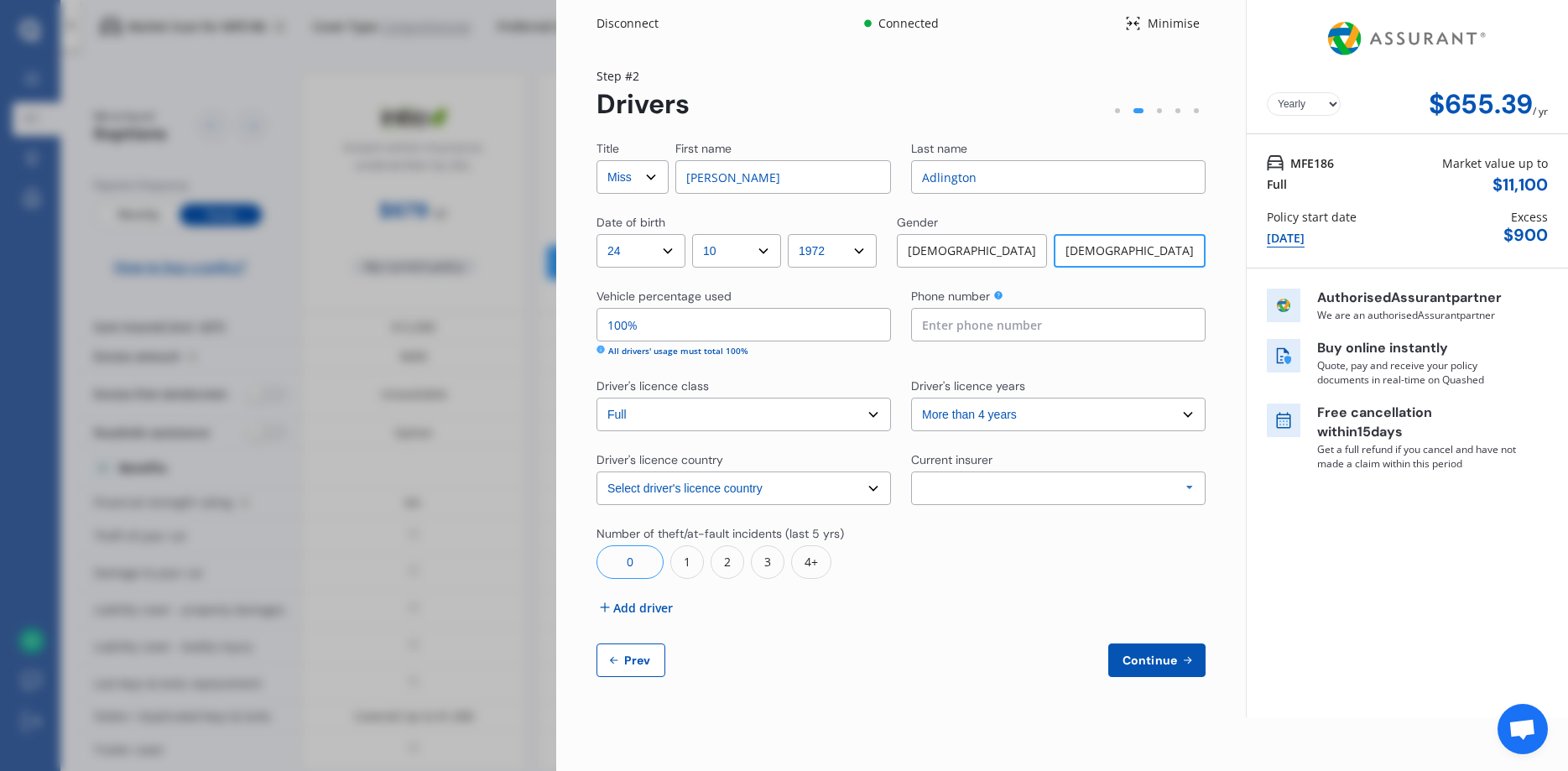
select select "15000"
select select "SUBARU"
select select "XV"
select select "2.0I HYBRID 4WD"
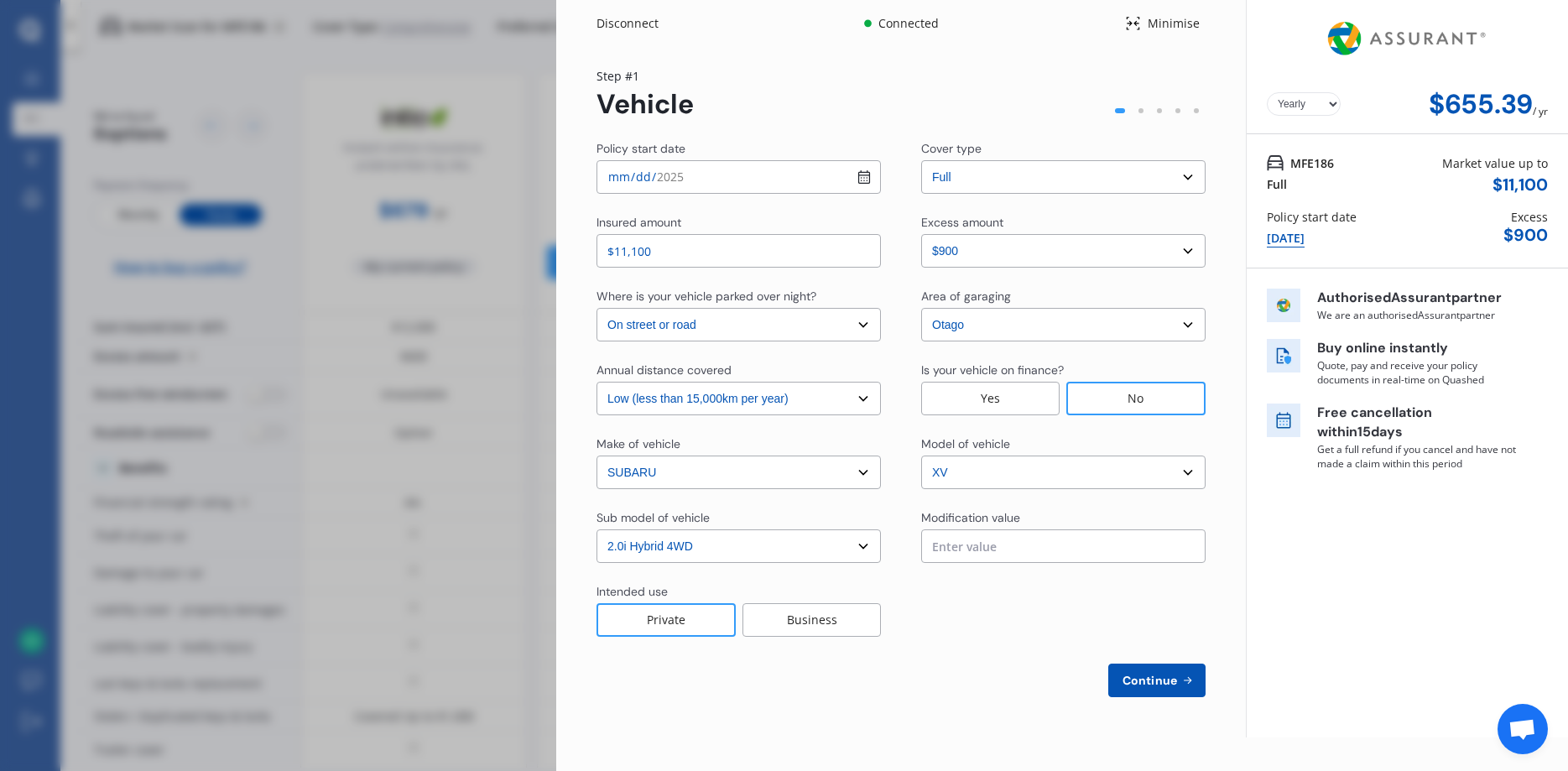
click at [921, 234] on select "Select excess amount $400 $900 $1,400" at bounding box center [1063, 251] width 284 height 33
select select "0"
click option "$400" at bounding box center [0, 0] width 0 height 0
click at [1163, 683] on span "Continue" at bounding box center [1150, 680] width 61 height 13
select select "Miss"
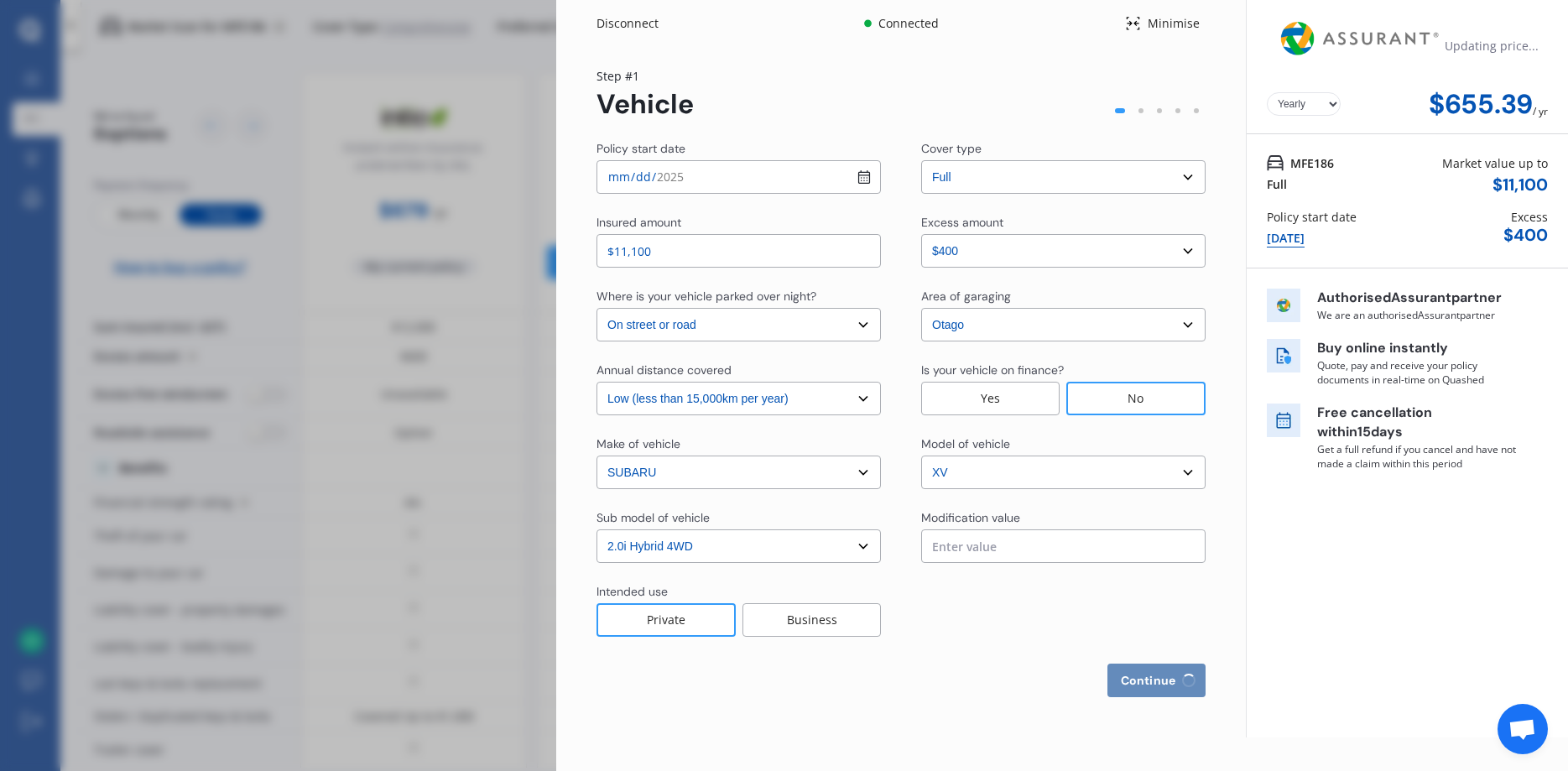
select select "24"
select select "10"
select select "1972"
select select "full"
select select "more than 4 years"
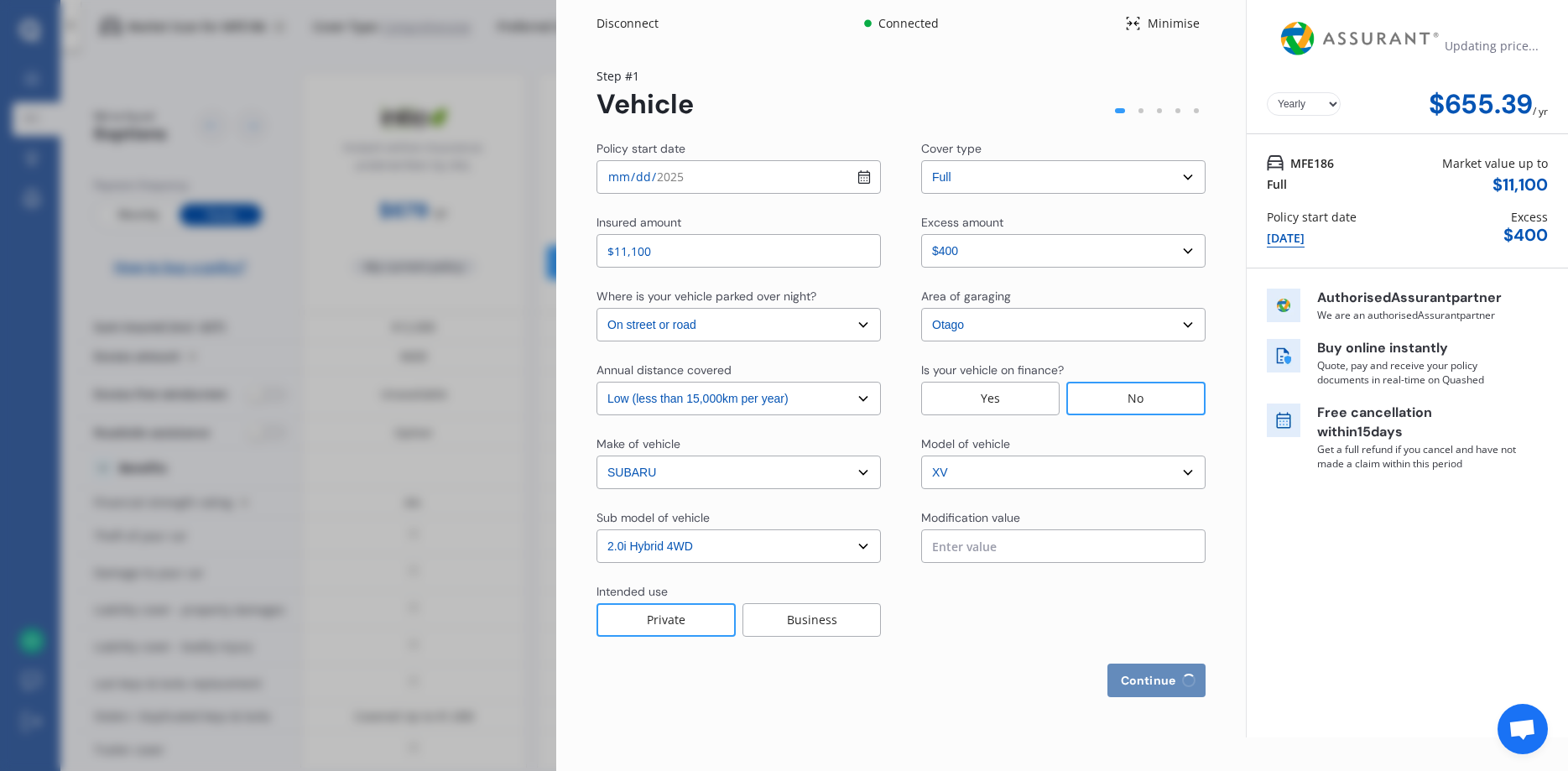
select select "New Zealand"
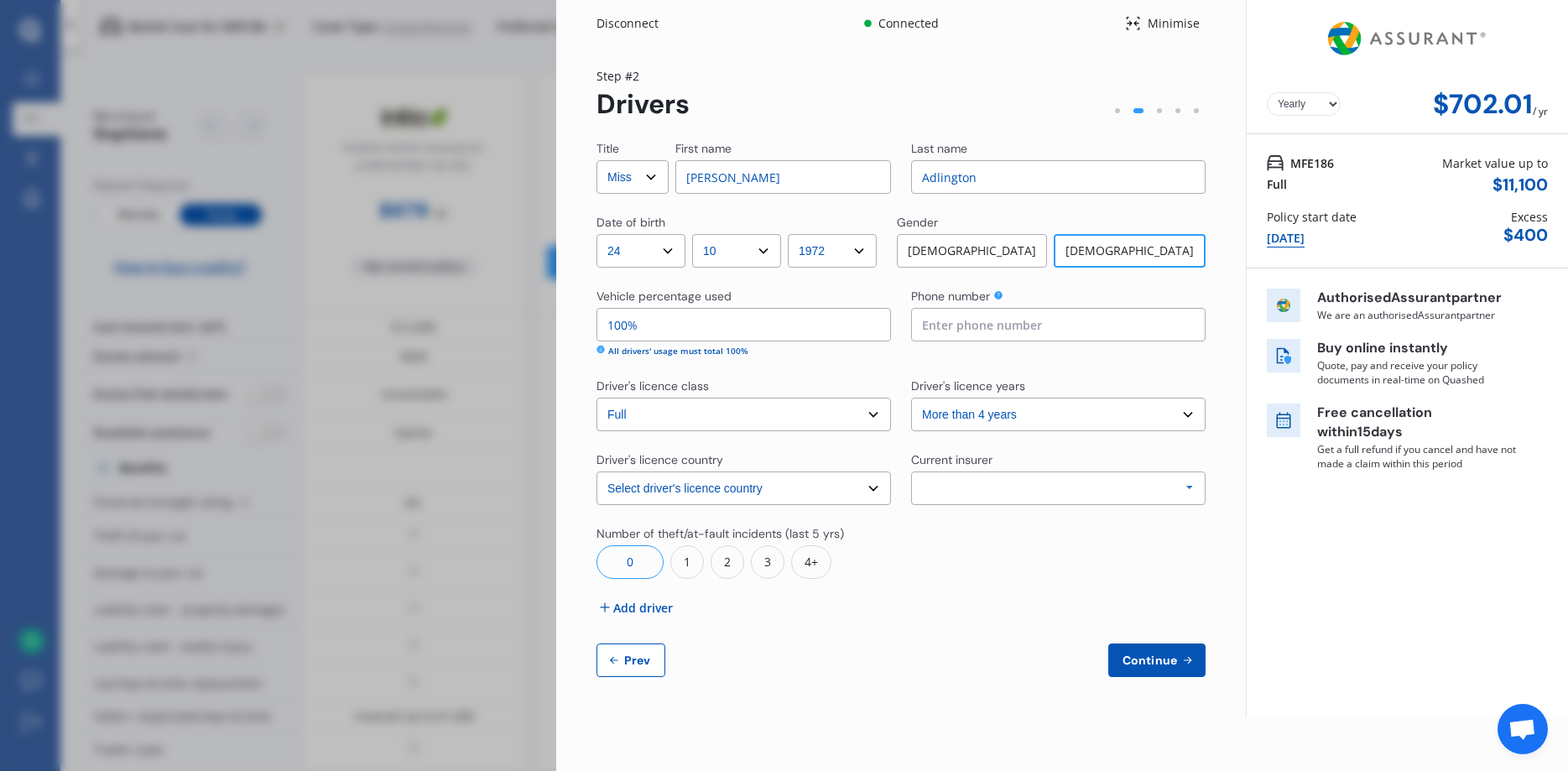
click at [637, 665] on span "Prev" at bounding box center [638, 660] width 33 height 13
select select "full"
select select "0"
select select "On street or road"
select select "Otago"
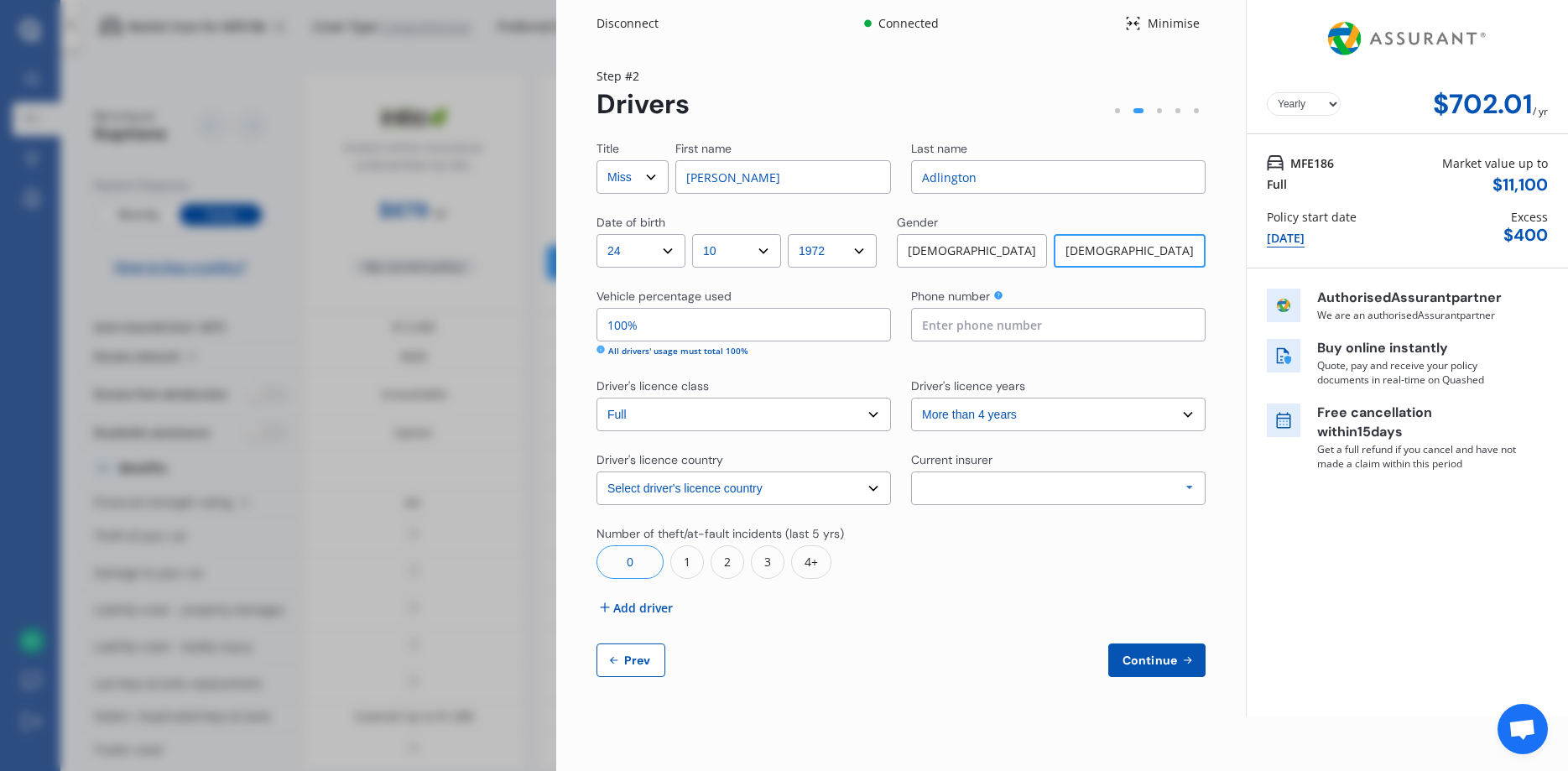
select select "15000"
select select "SUBARU"
select select "XV"
select select "2.0I HYBRID 4WD"
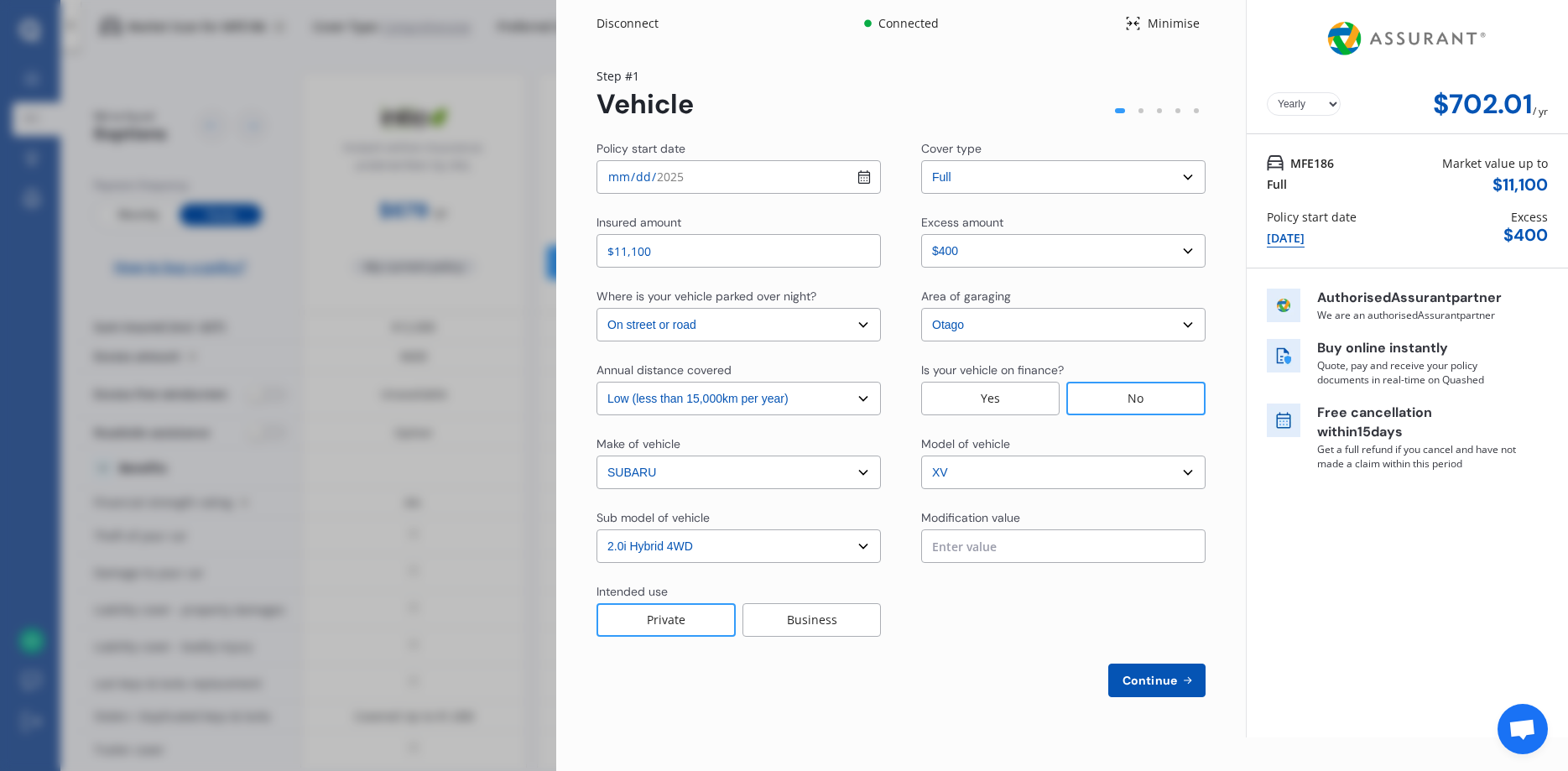
click at [921, 234] on select "Select excess amount $400 $900 $1,400" at bounding box center [1063, 251] width 284 height 33
select select "500.00"
click option "$900" at bounding box center [0, 0] width 0 height 0
click at [1153, 686] on span "Continue" at bounding box center [1150, 680] width 61 height 13
select select "Miss"
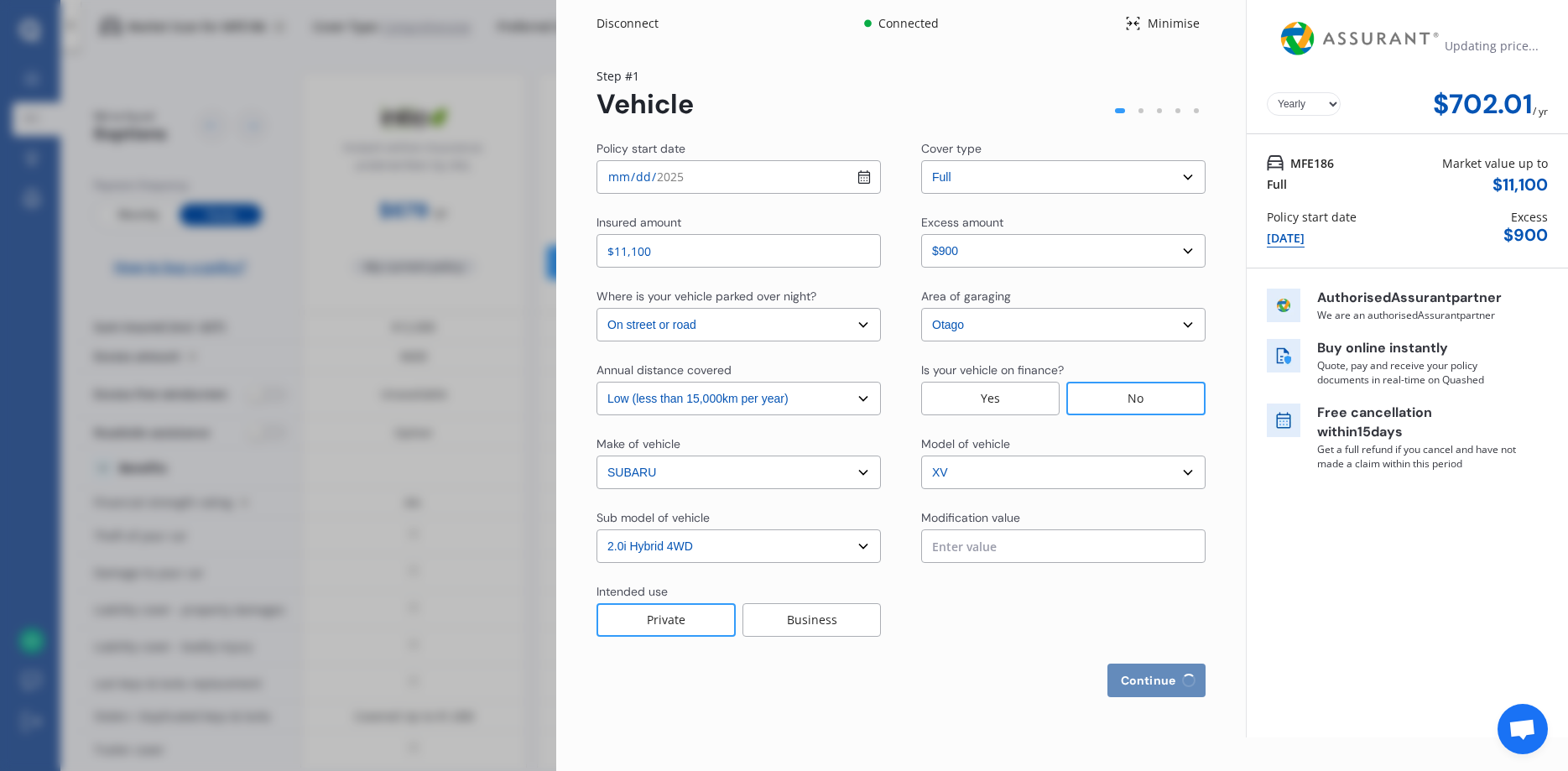
select select "24"
select select "10"
select select "1972"
select select "full"
select select "more than 4 years"
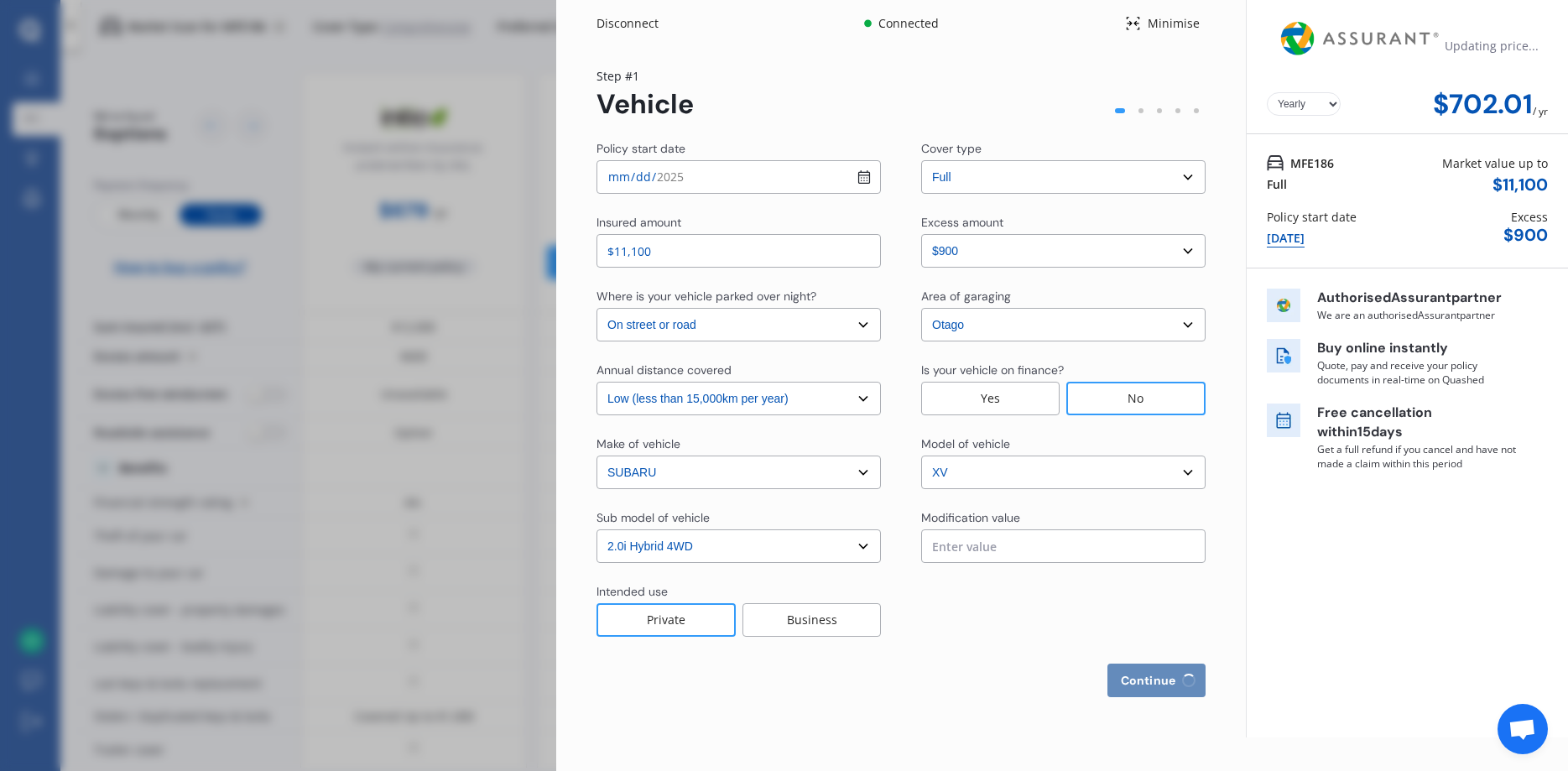
select select "New Zealand"
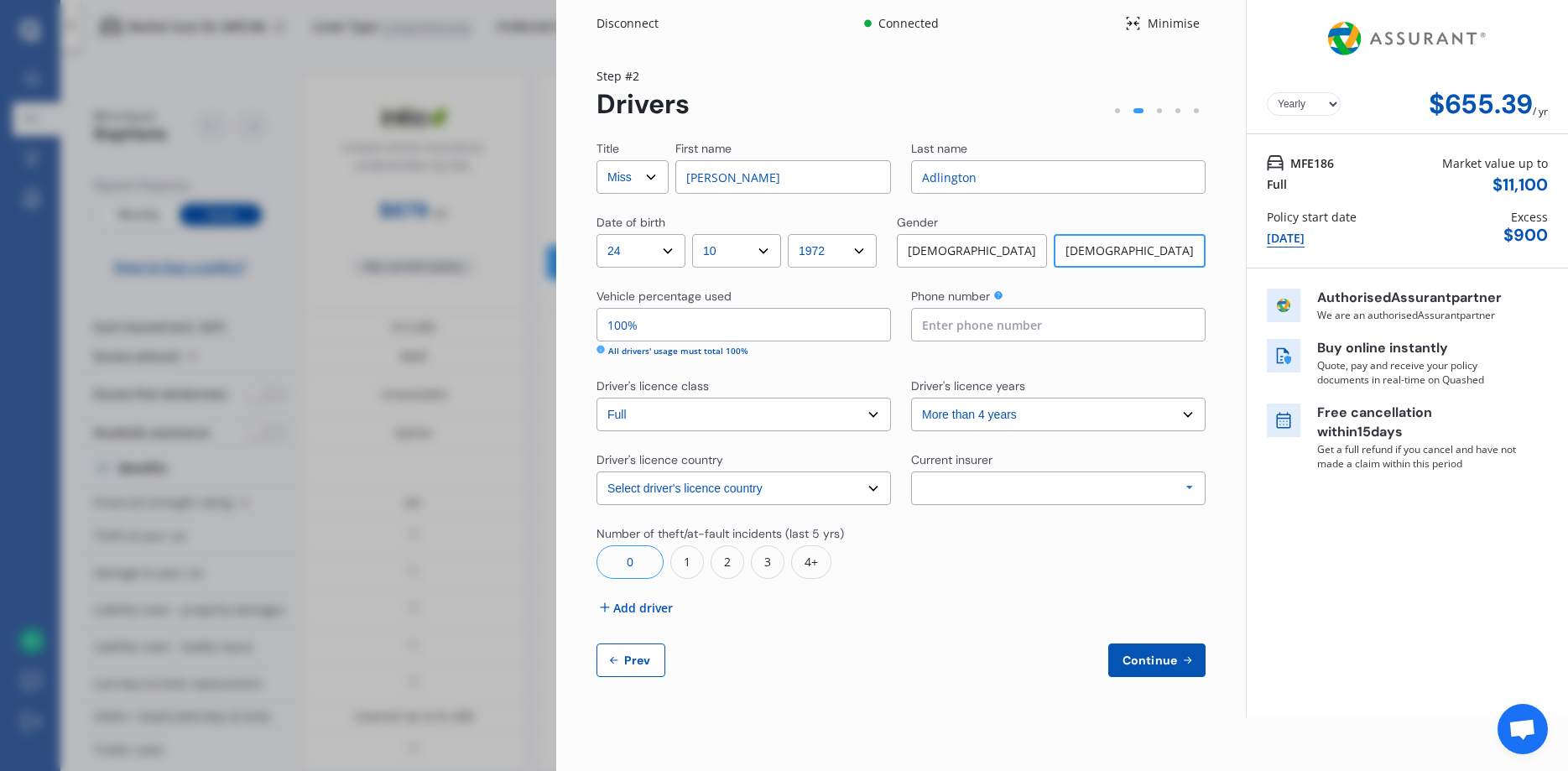
click at [911, 397] on select "Select driver's licence years Less than 1 year 1-2 years 2-4 years More than 4 …" at bounding box center [1058, 414] width 295 height 33
click at [999, 620] on div "Title Select Mr Mrs Miss Ms Dr First name Adrienne Last name Adlington Date of …" at bounding box center [901, 409] width 609 height 537
click at [596, 397] on select "Select driver's licence class None Learner Restricted Full" at bounding box center [744, 414] width 295 height 33
click at [875, 417] on select "Select driver's licence class None Learner Restricted Full" at bounding box center [744, 414] width 295 height 33
click at [619, 23] on div "Disconnect" at bounding box center [637, 23] width 81 height 17
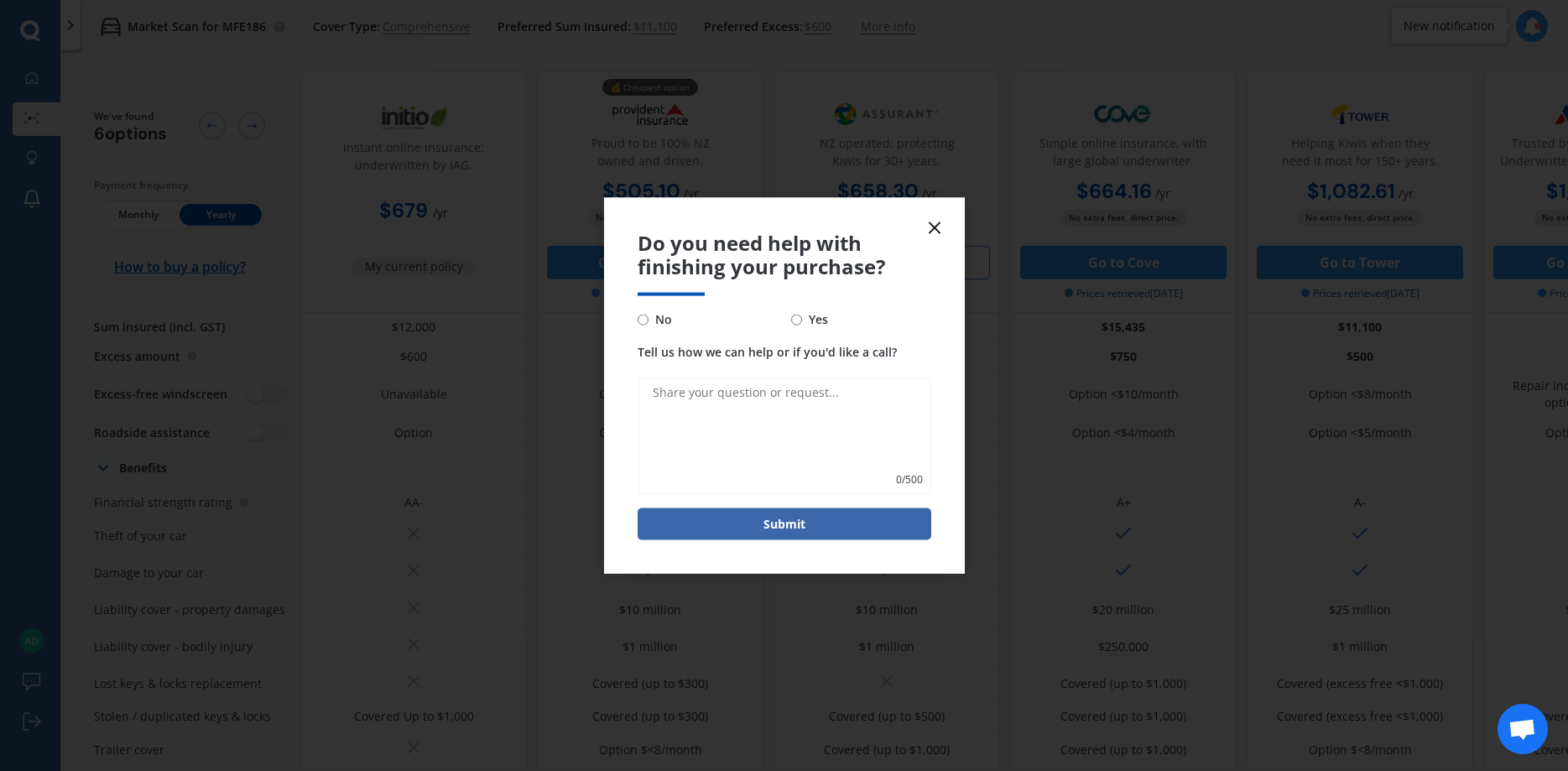
click at [662, 320] on span "No" at bounding box center [660, 319] width 24 height 20
click at [649, 320] on input "No" at bounding box center [643, 319] width 11 height 11
radio input "true"
click at [818, 525] on button "Submit" at bounding box center [784, 525] width 294 height 32
click at [687, 527] on button "Submit" at bounding box center [784, 525] width 294 height 32
